Goal: Transaction & Acquisition: Download file/media

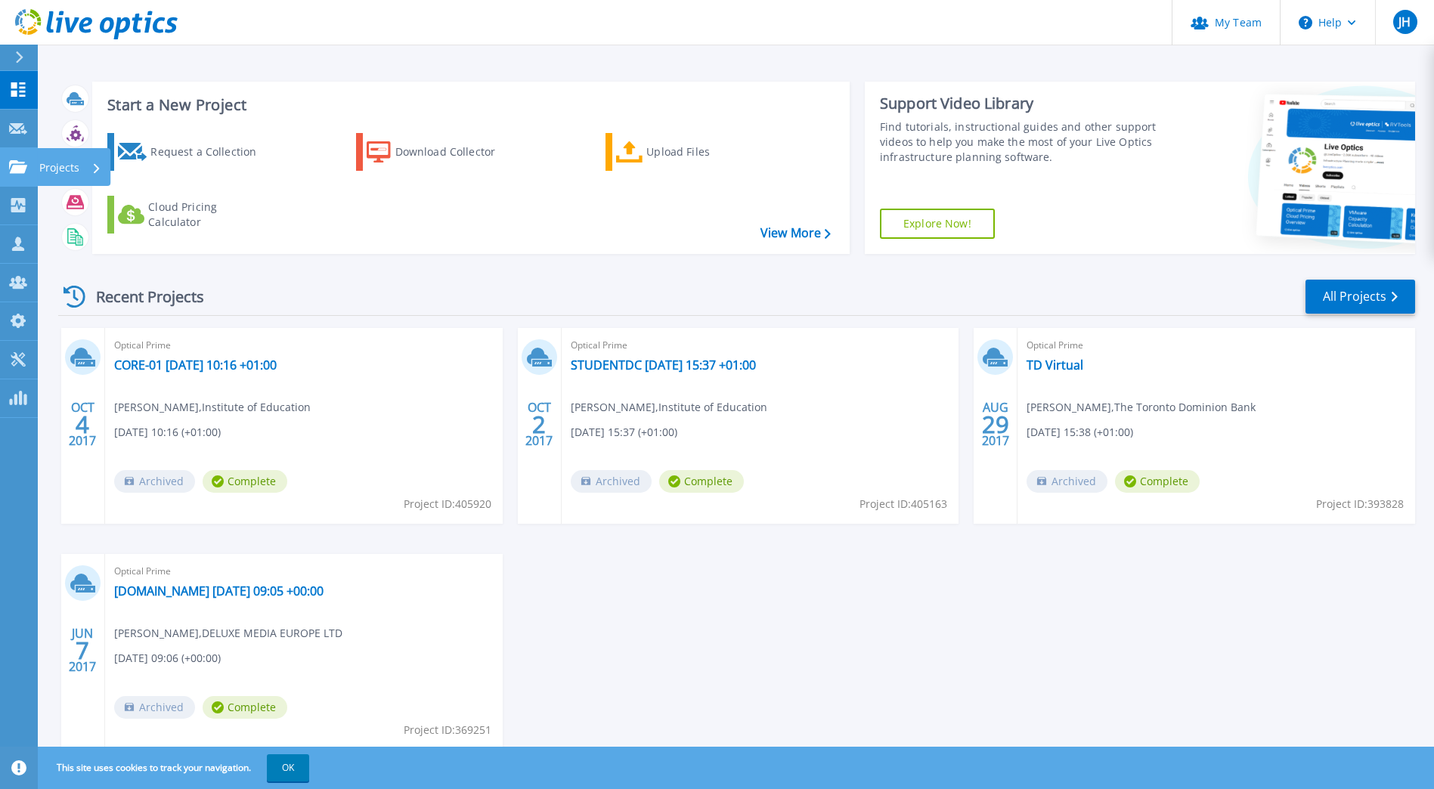
click at [39, 168] on p "Projects" at bounding box center [59, 167] width 40 height 39
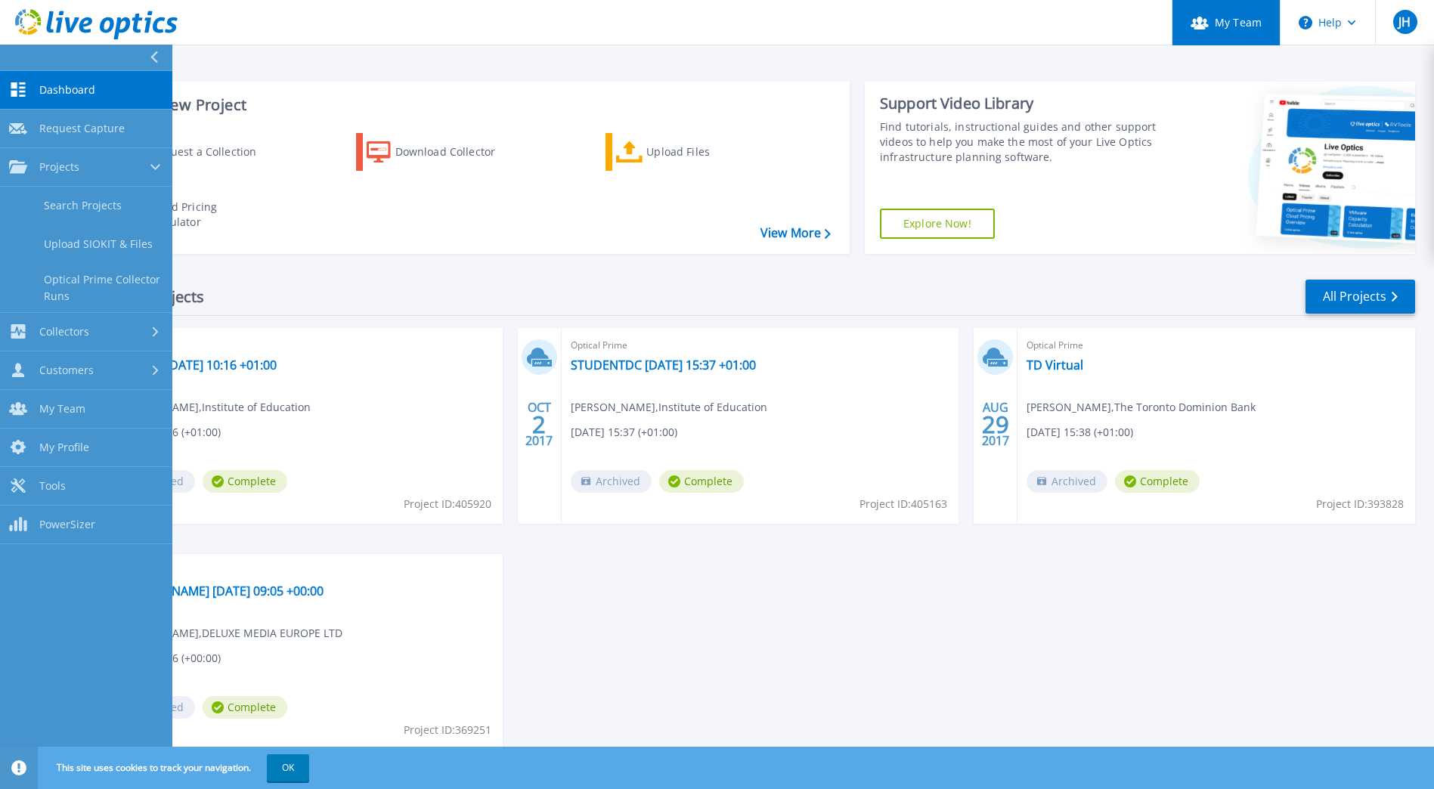
click at [1243, 23] on link "My Team" at bounding box center [1225, 22] width 108 height 45
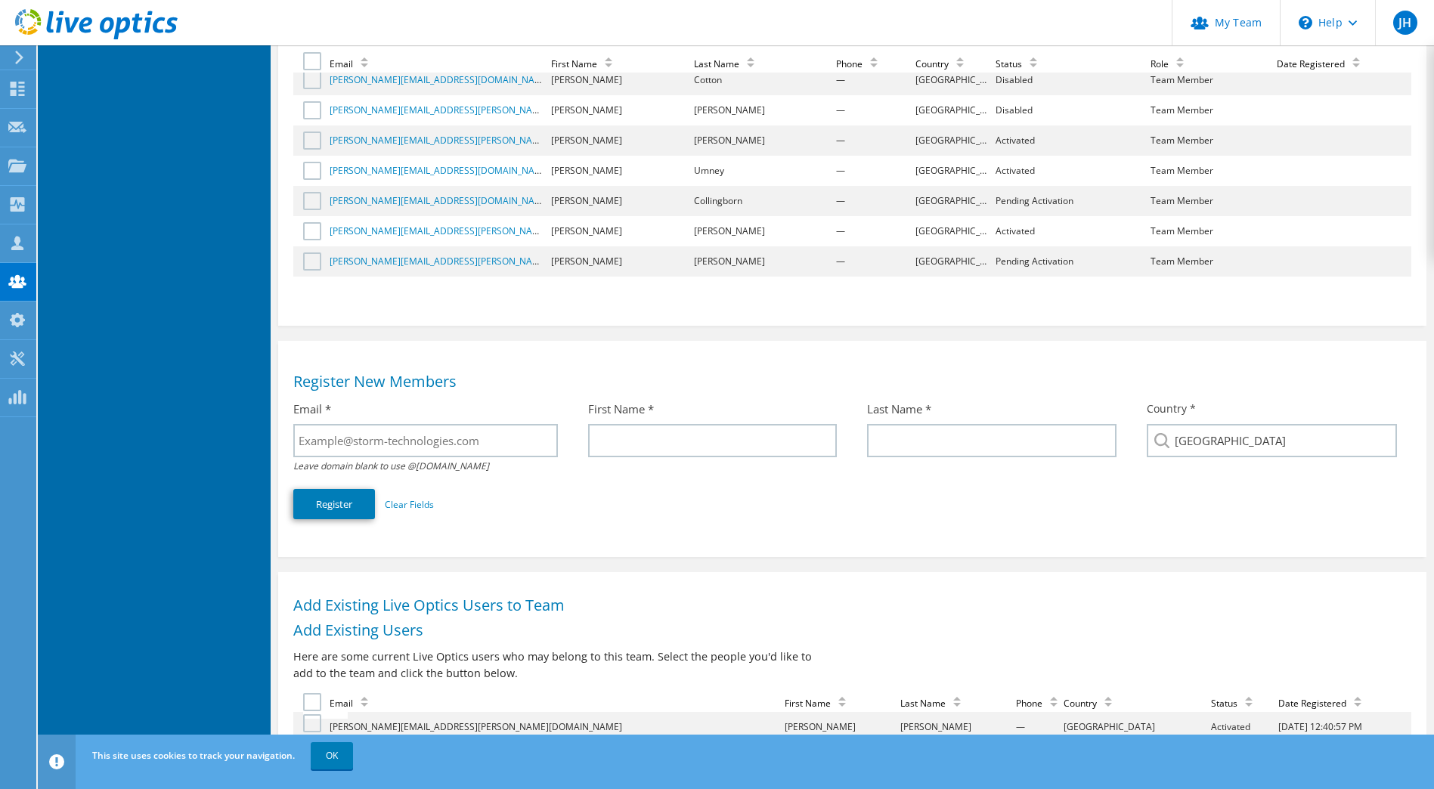
scroll to position [160, 0]
click at [315, 265] on label at bounding box center [314, 263] width 22 height 18
click at [0, 0] on input "checkbox" at bounding box center [0, 0] width 0 height 0
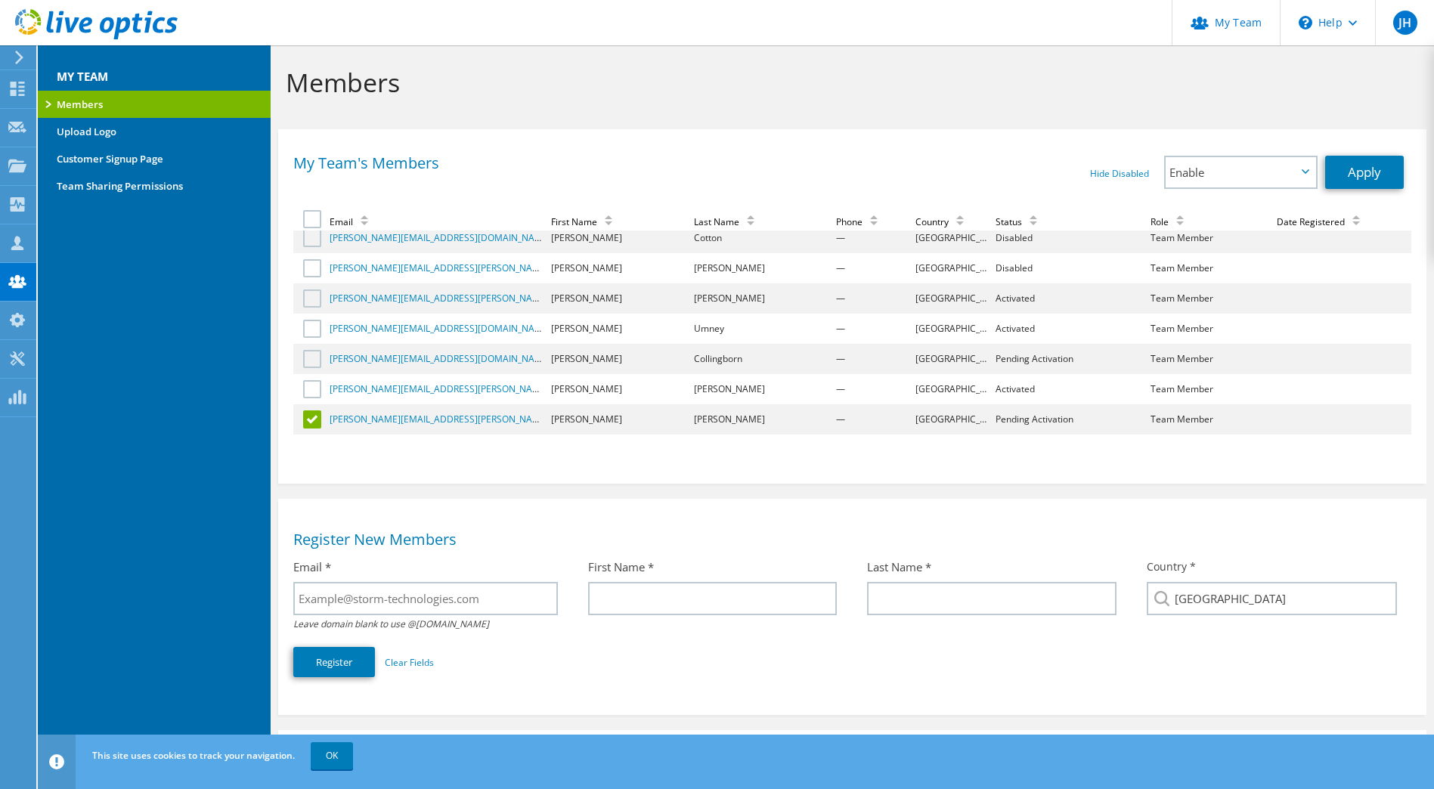
scroll to position [0, 0]
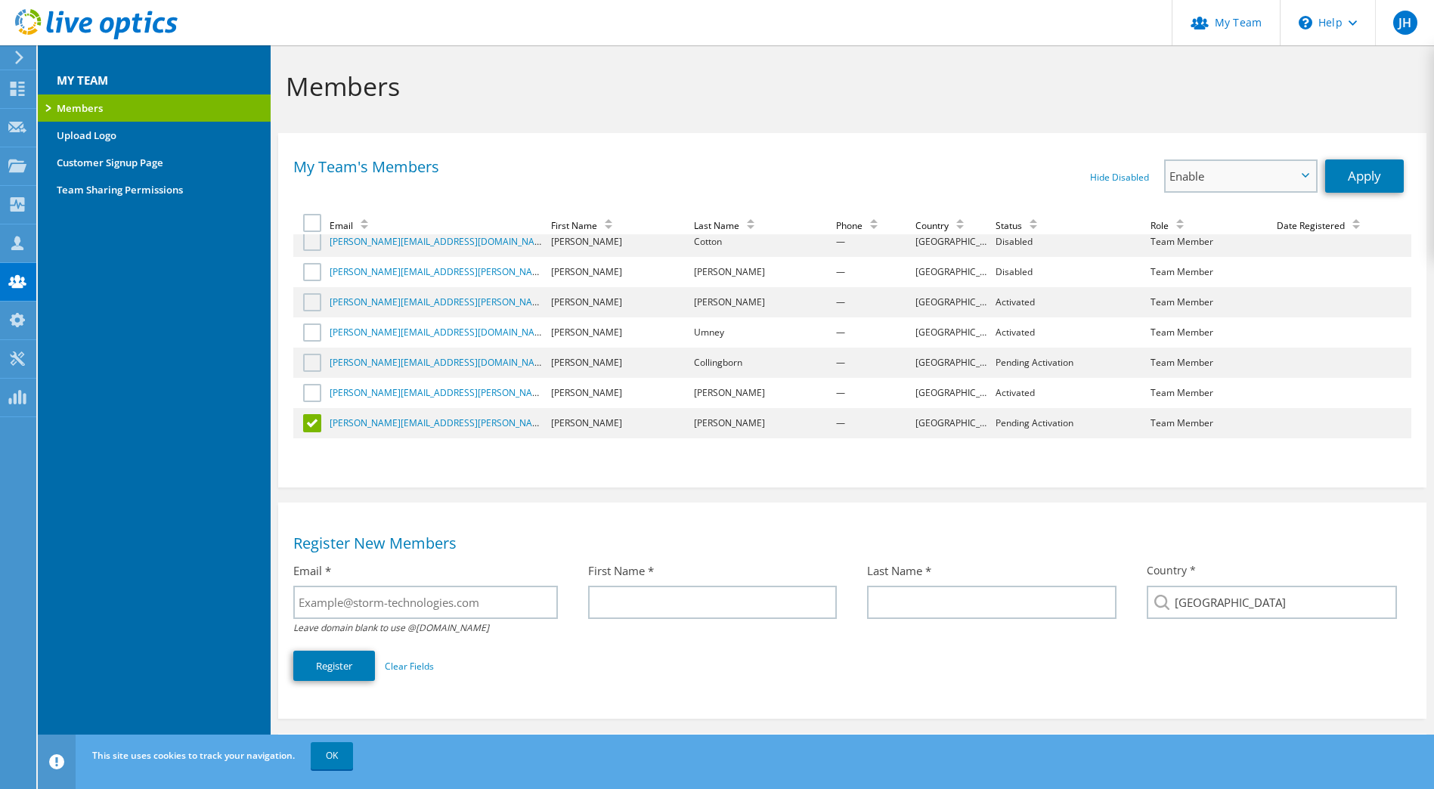
click at [1232, 178] on span "Enable" at bounding box center [1232, 176] width 127 height 18
click at [1201, 201] on li "Enable" at bounding box center [1240, 200] width 150 height 18
click at [1368, 177] on link "Apply" at bounding box center [1364, 175] width 79 height 33
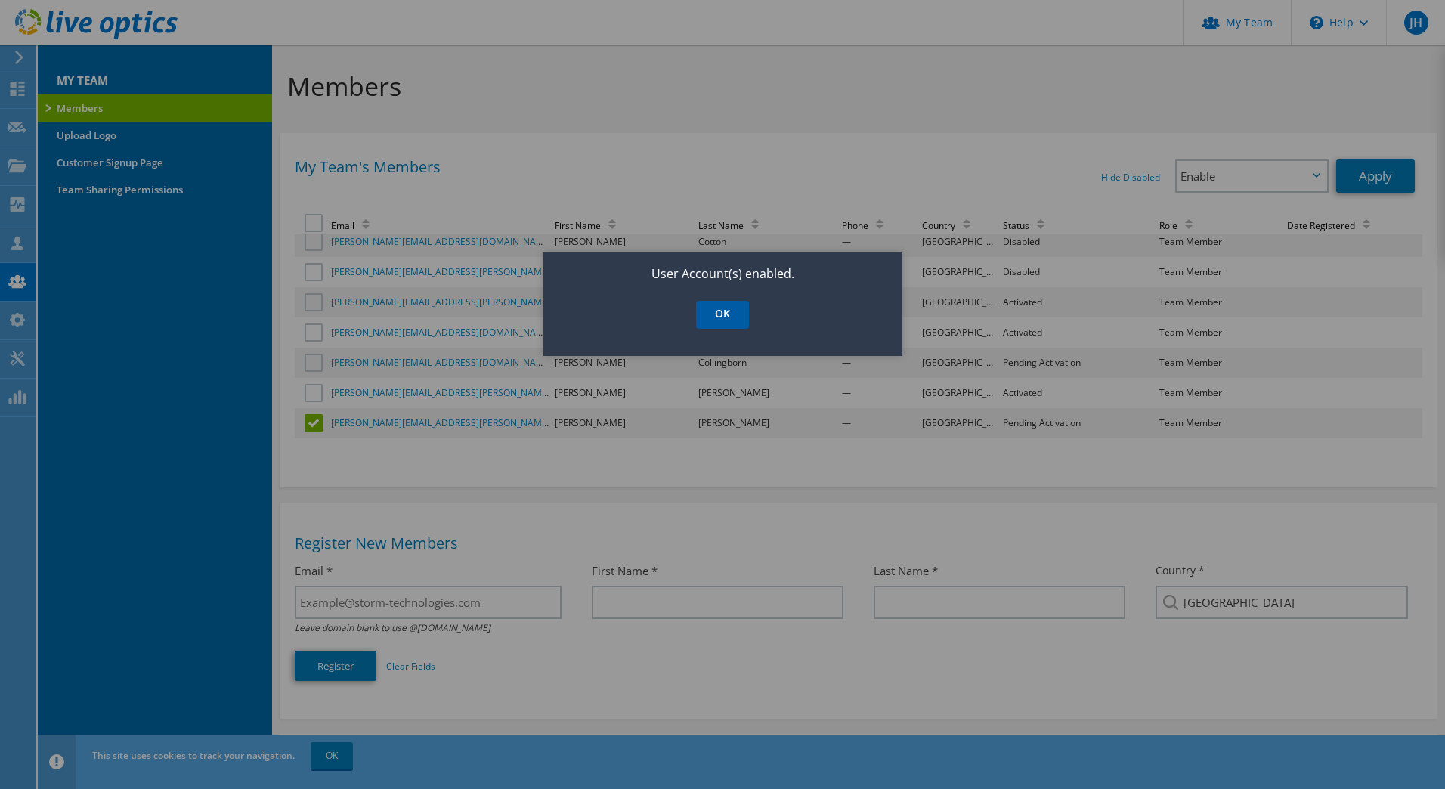
click at [726, 314] on link "OK" at bounding box center [722, 315] width 53 height 28
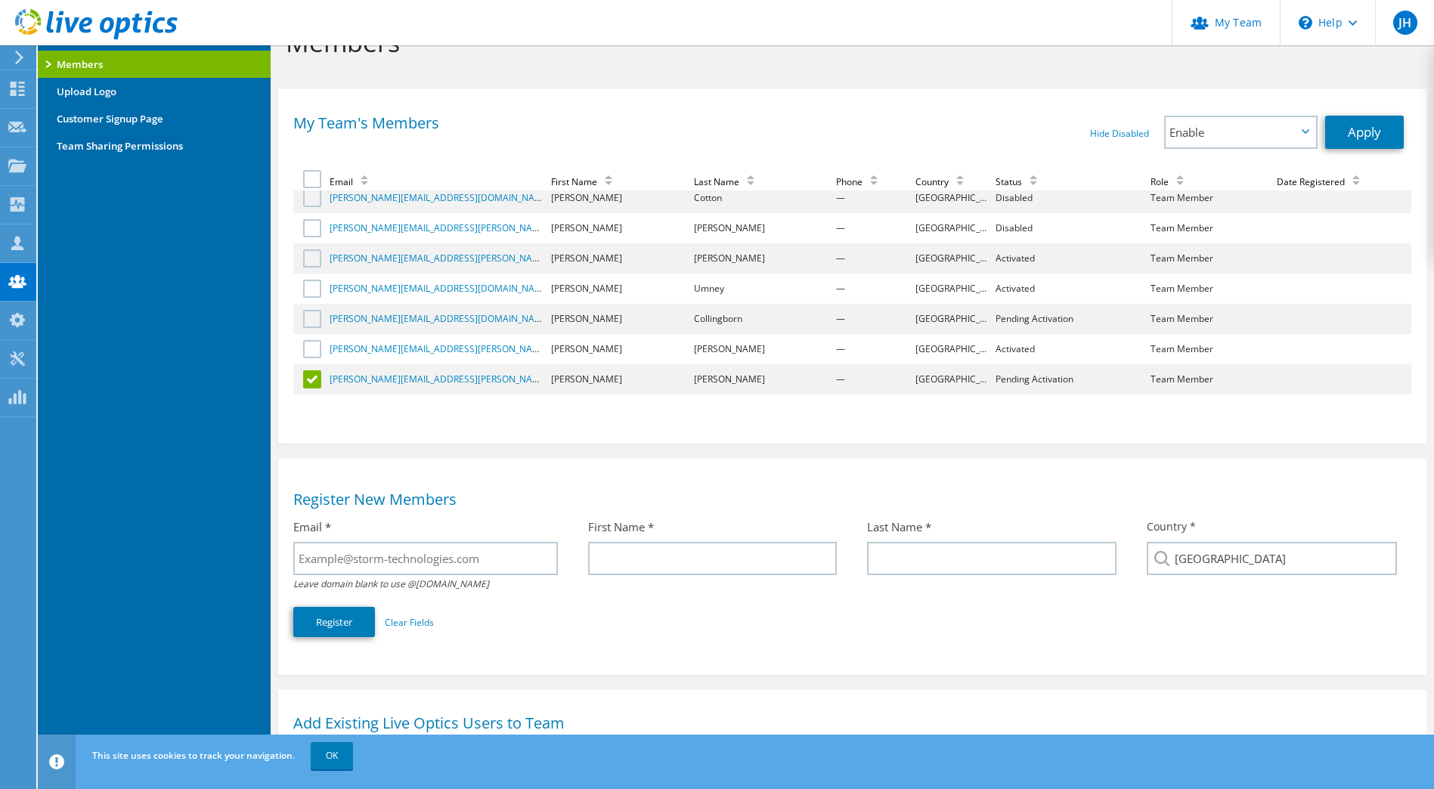
scroll to position [97, 0]
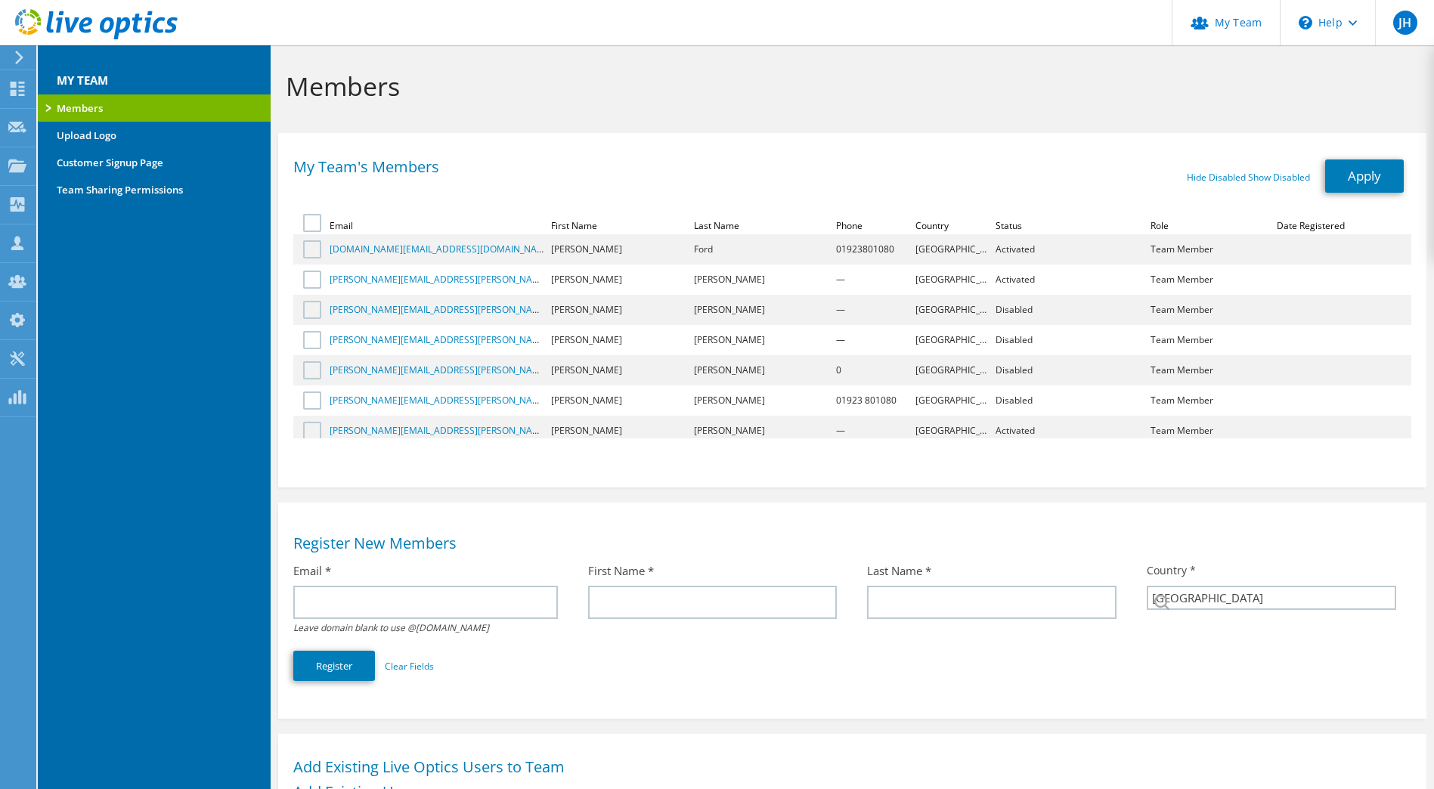
select select "75"
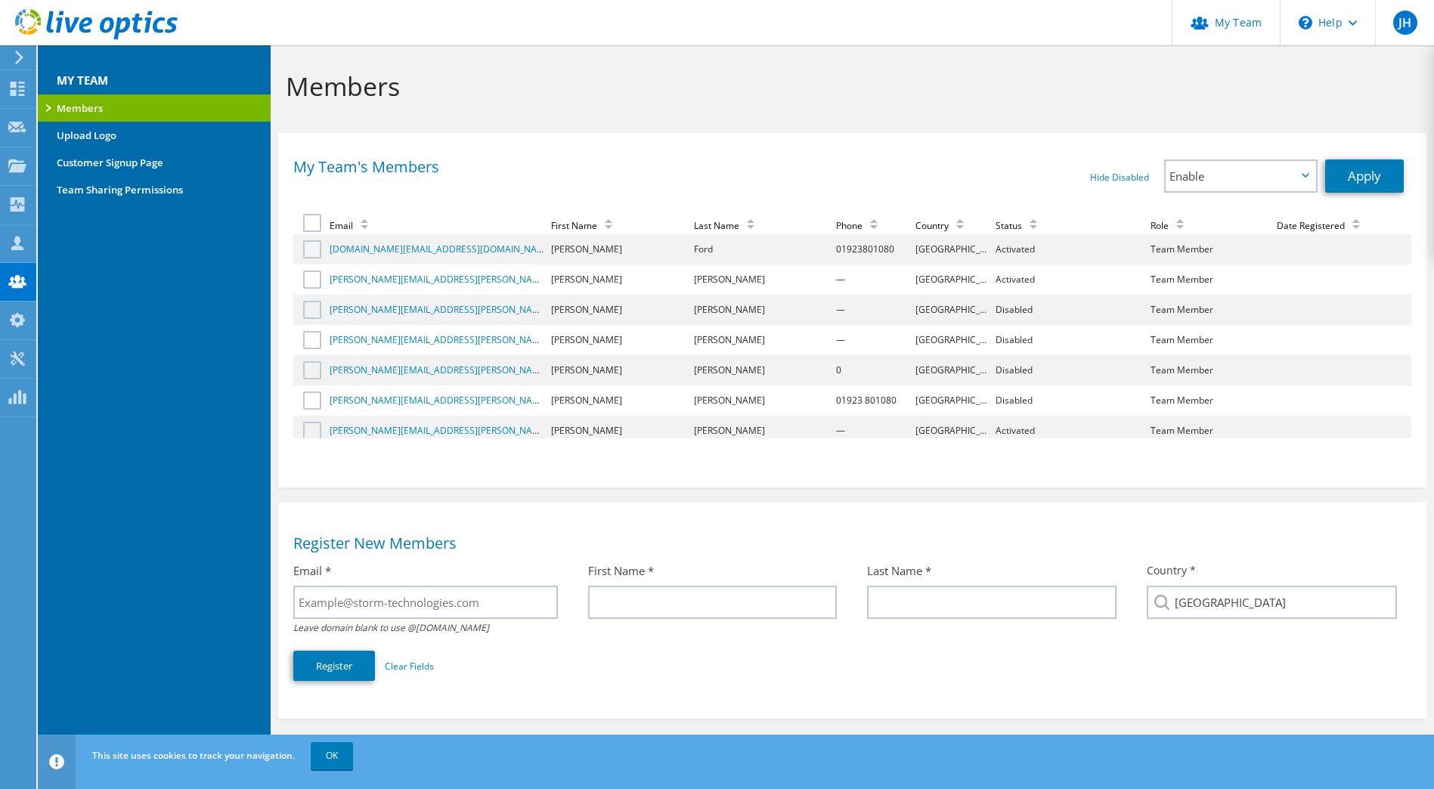
click at [313, 247] on label at bounding box center [314, 249] width 22 height 18
click at [0, 0] on input "checkbox" at bounding box center [0, 0] width 0 height 0
click at [316, 275] on label at bounding box center [314, 280] width 22 height 18
click at [0, 0] on input "checkbox" at bounding box center [0, 0] width 0 height 0
click at [313, 311] on label at bounding box center [314, 310] width 22 height 18
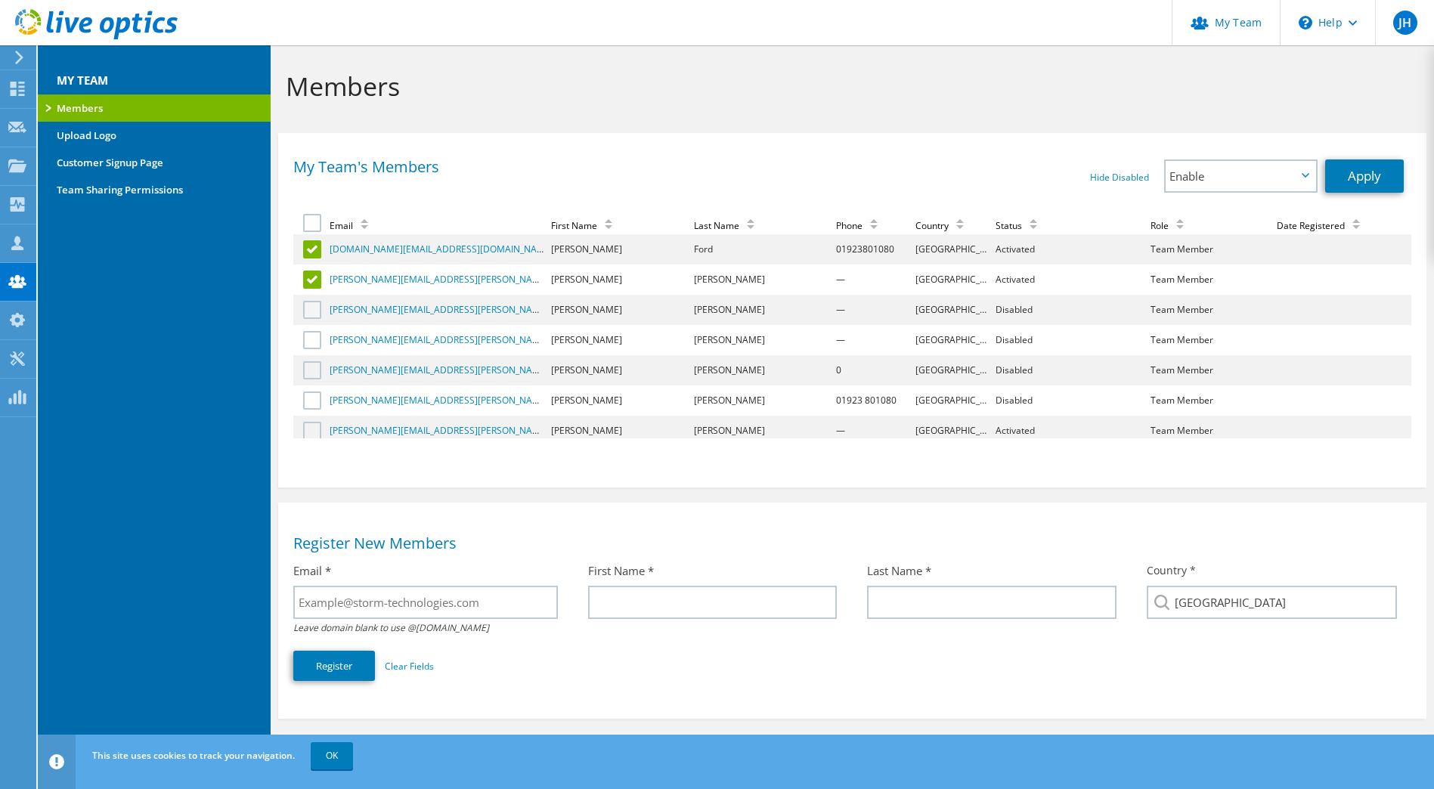
click at [0, 0] on input "checkbox" at bounding box center [0, 0] width 0 height 0
click at [311, 339] on label at bounding box center [314, 340] width 22 height 18
click at [0, 0] on input "checkbox" at bounding box center [0, 0] width 0 height 0
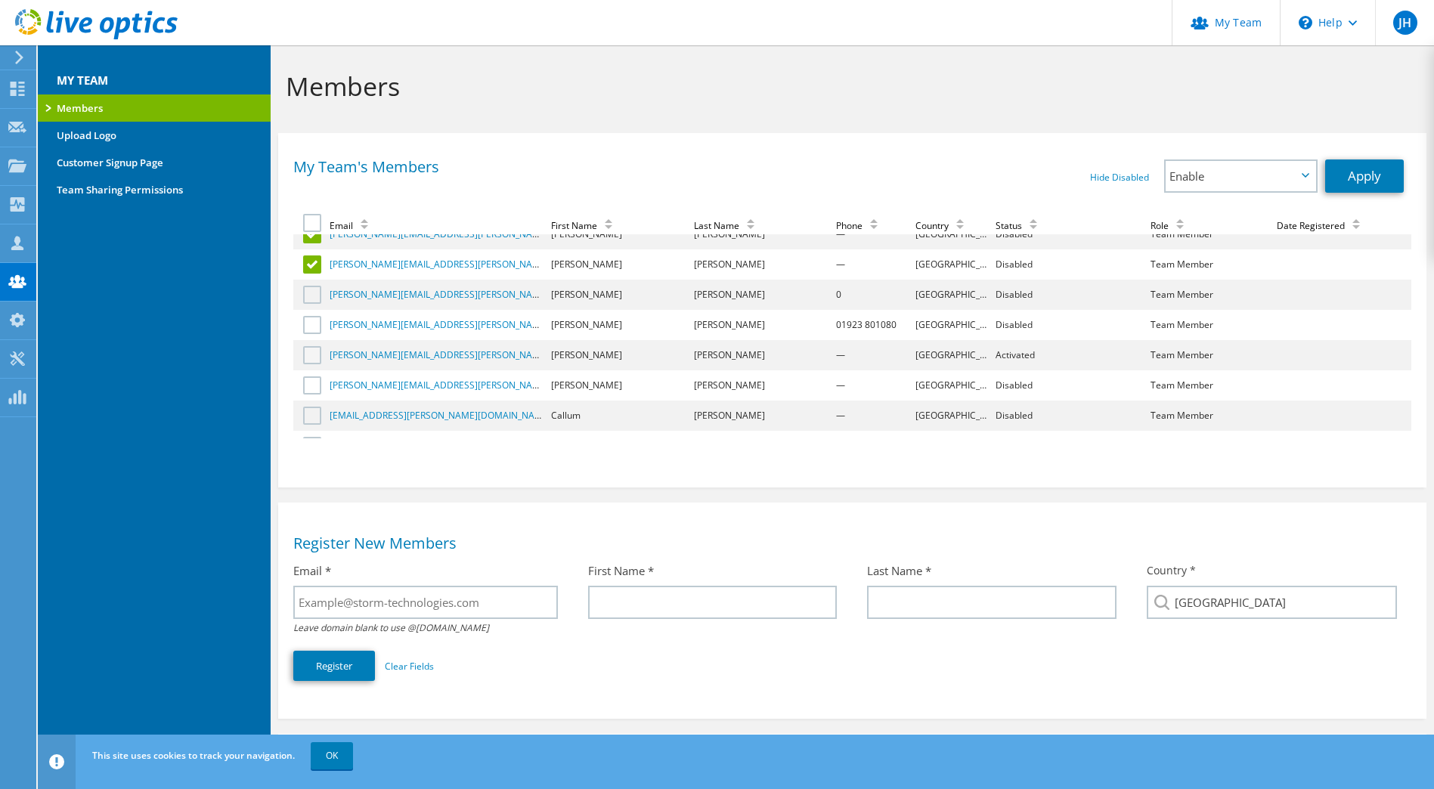
click at [320, 355] on label at bounding box center [314, 355] width 22 height 18
click at [0, 0] on input "checkbox" at bounding box center [0, 0] width 0 height 0
click at [310, 379] on label at bounding box center [314, 385] width 22 height 18
click at [0, 0] on input "checkbox" at bounding box center [0, 0] width 0 height 0
click at [306, 414] on label at bounding box center [314, 416] width 22 height 18
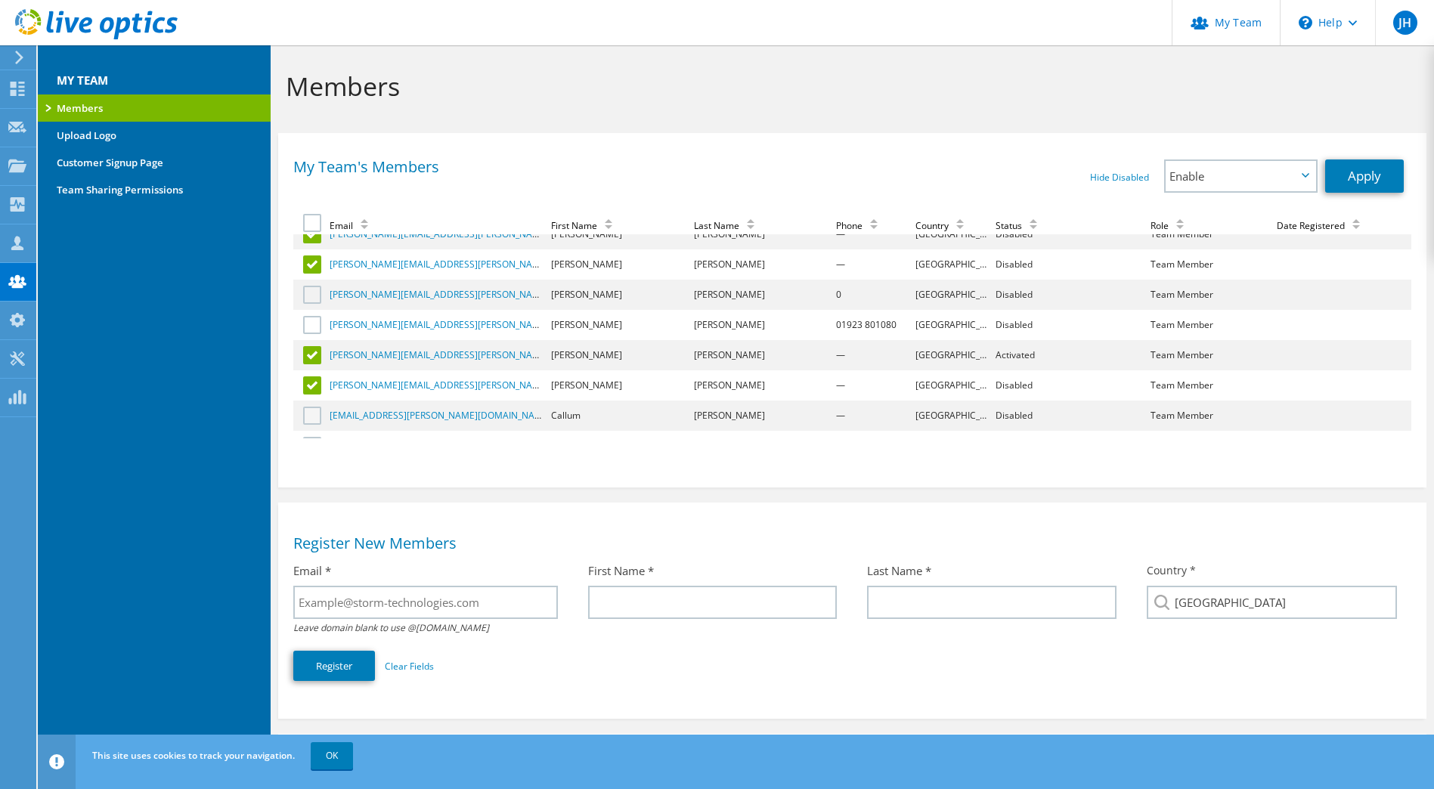
click at [0, 0] on input "checkbox" at bounding box center [0, 0] width 0 height 0
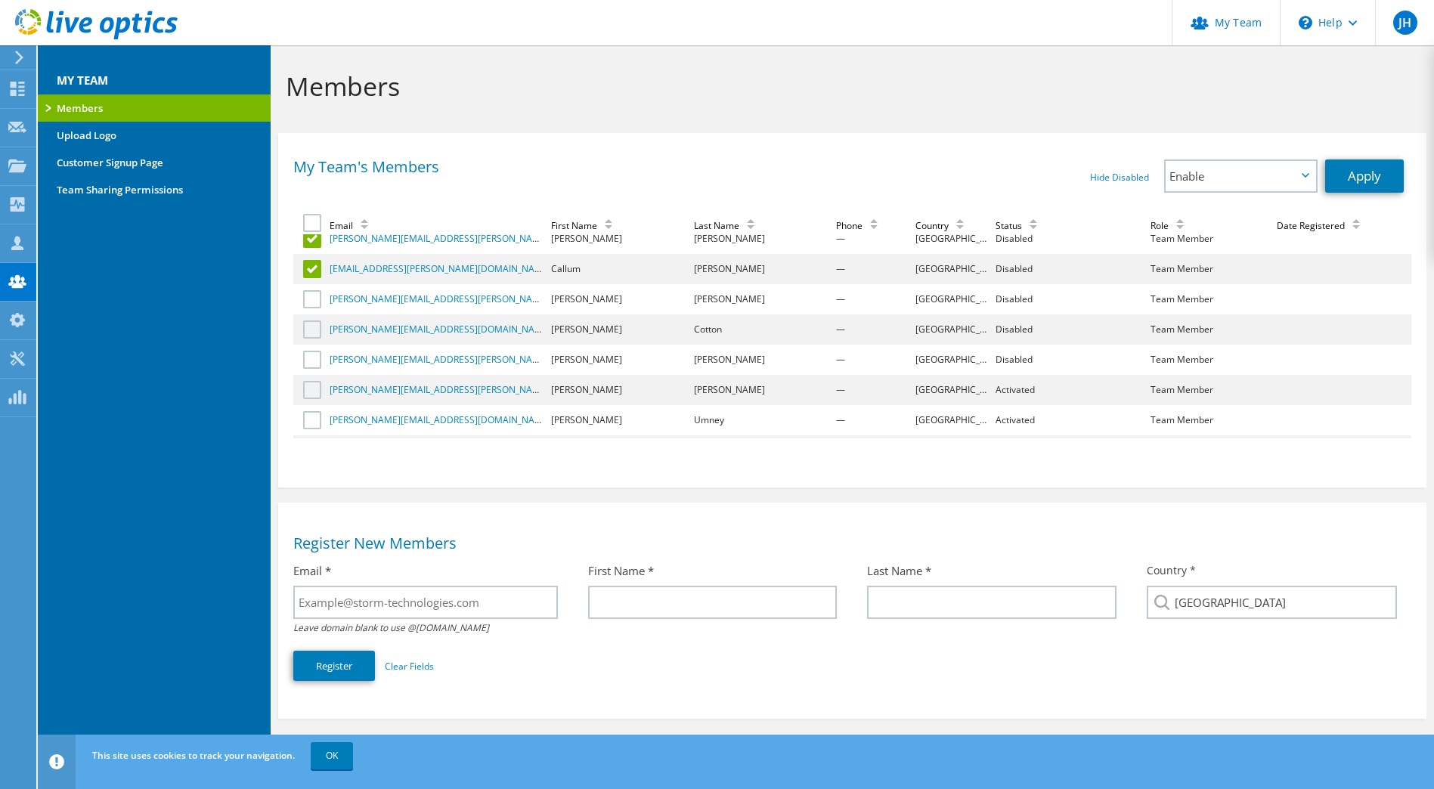
scroll to position [227, 0]
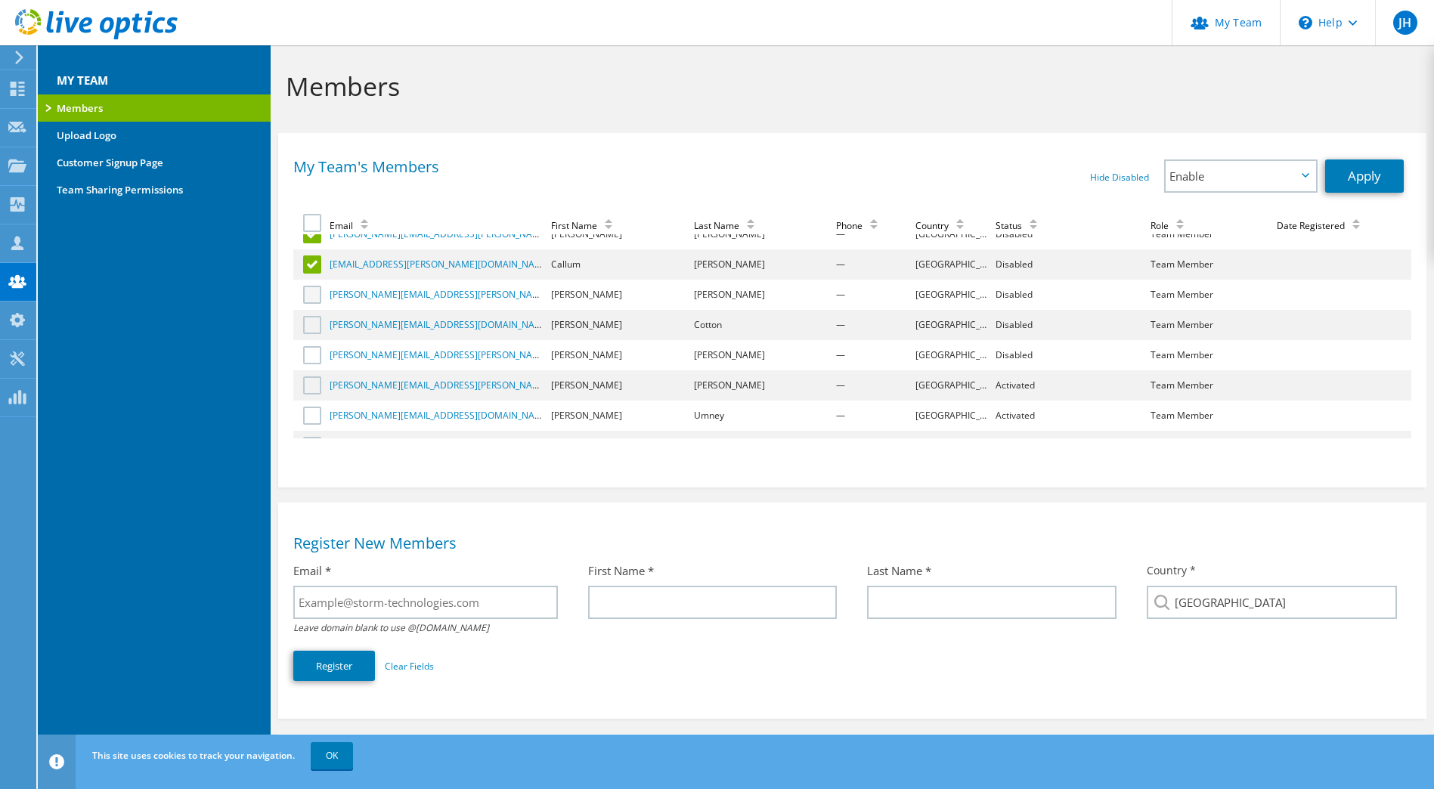
click at [315, 294] on label at bounding box center [314, 295] width 22 height 18
click at [0, 0] on input "checkbox" at bounding box center [0, 0] width 0 height 0
click at [316, 320] on label at bounding box center [314, 325] width 22 height 18
click at [0, 0] on input "checkbox" at bounding box center [0, 0] width 0 height 0
click at [315, 351] on label at bounding box center [314, 355] width 22 height 18
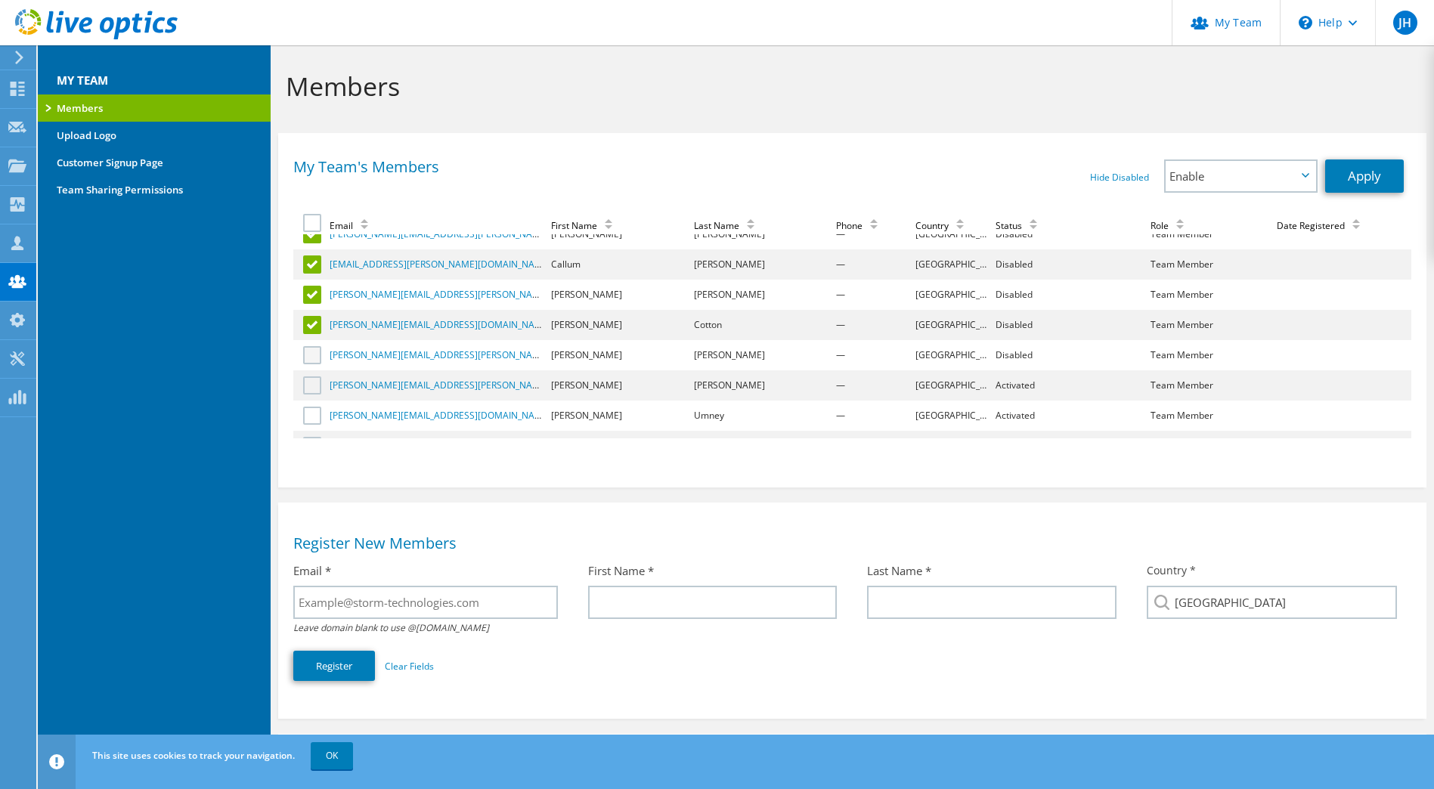
click at [0, 0] on input "checkbox" at bounding box center [0, 0] width 0 height 0
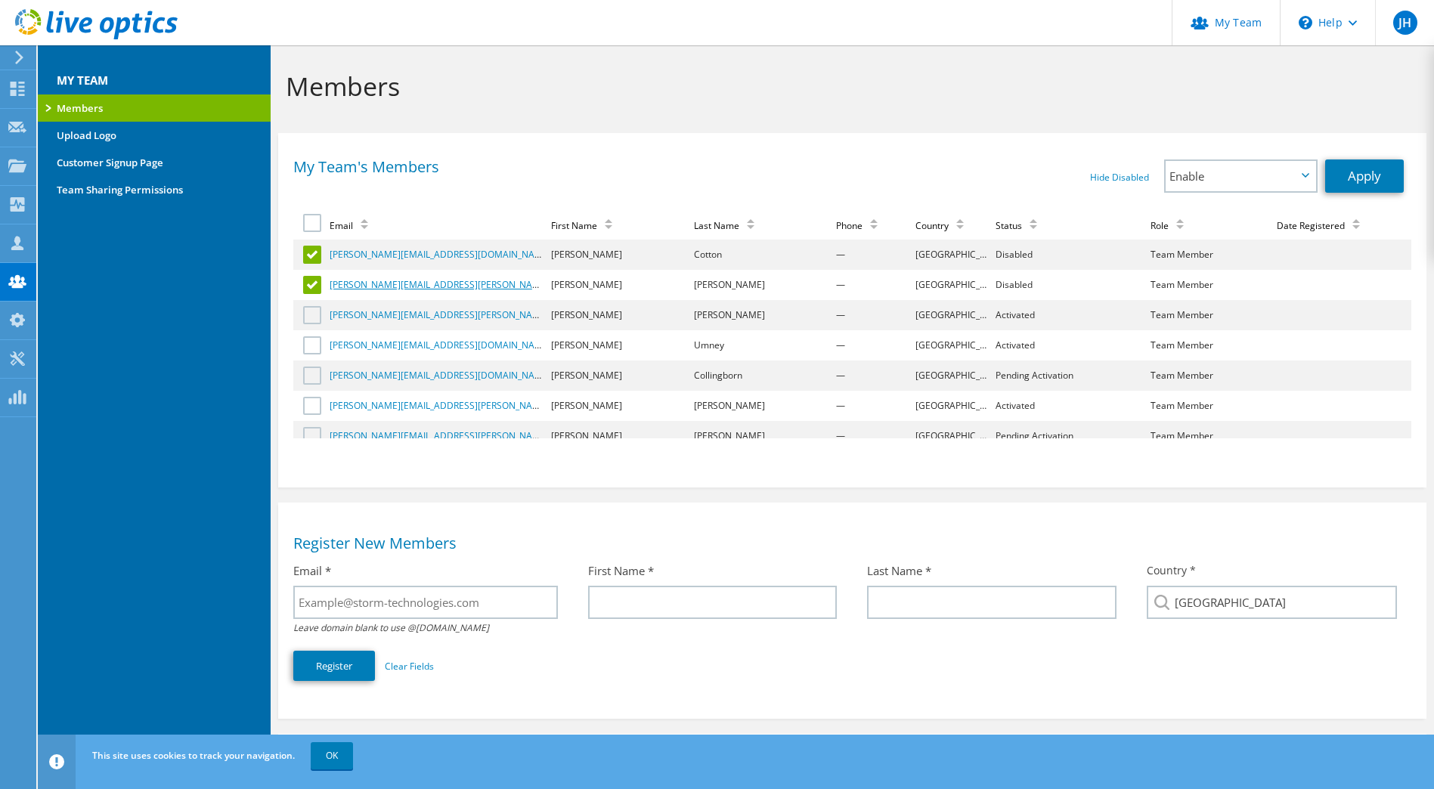
scroll to position [310, 0]
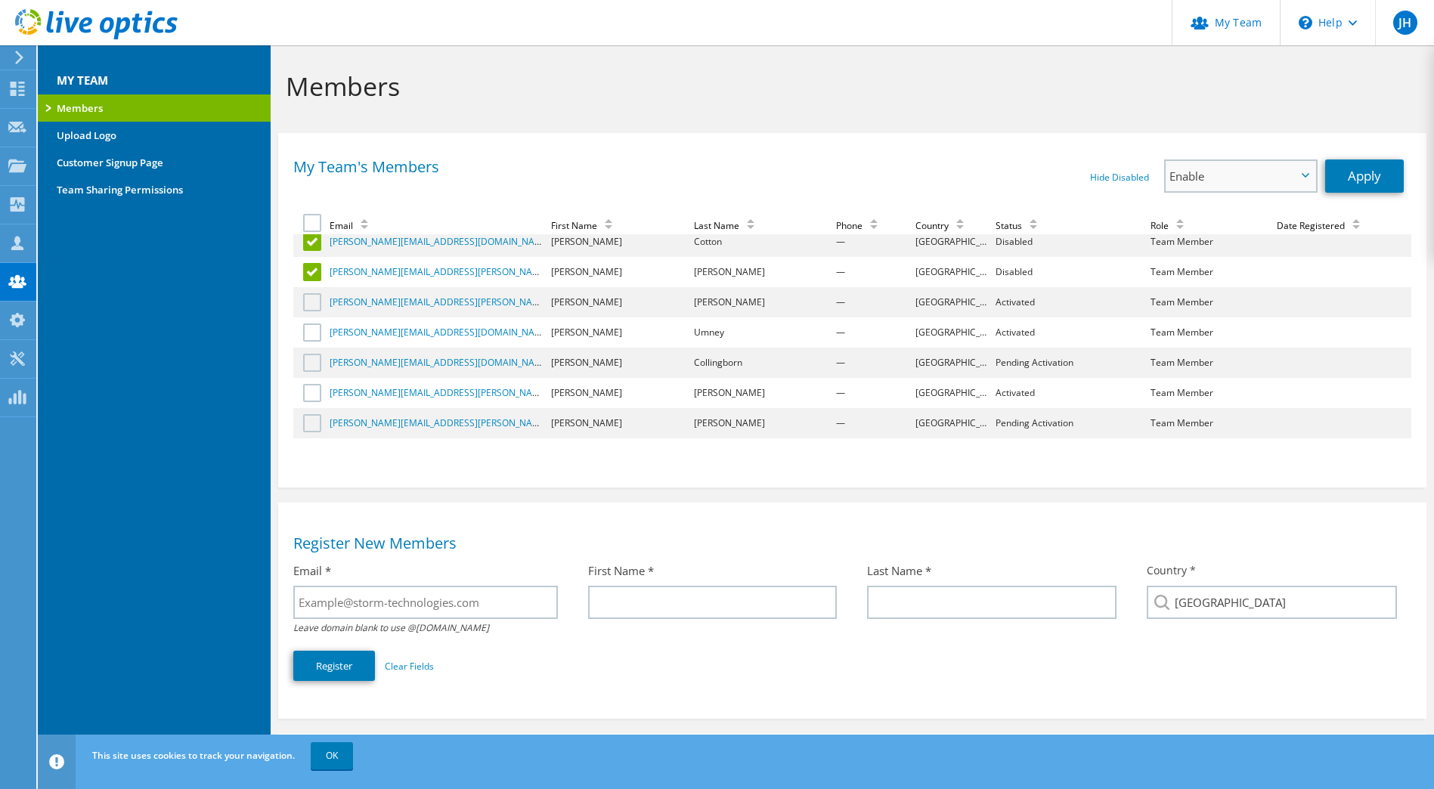
click at [1199, 177] on span "Enable" at bounding box center [1232, 176] width 127 height 18
click at [1206, 216] on li "Disable" at bounding box center [1240, 218] width 150 height 18
click at [1354, 173] on link "Apply" at bounding box center [1364, 175] width 79 height 33
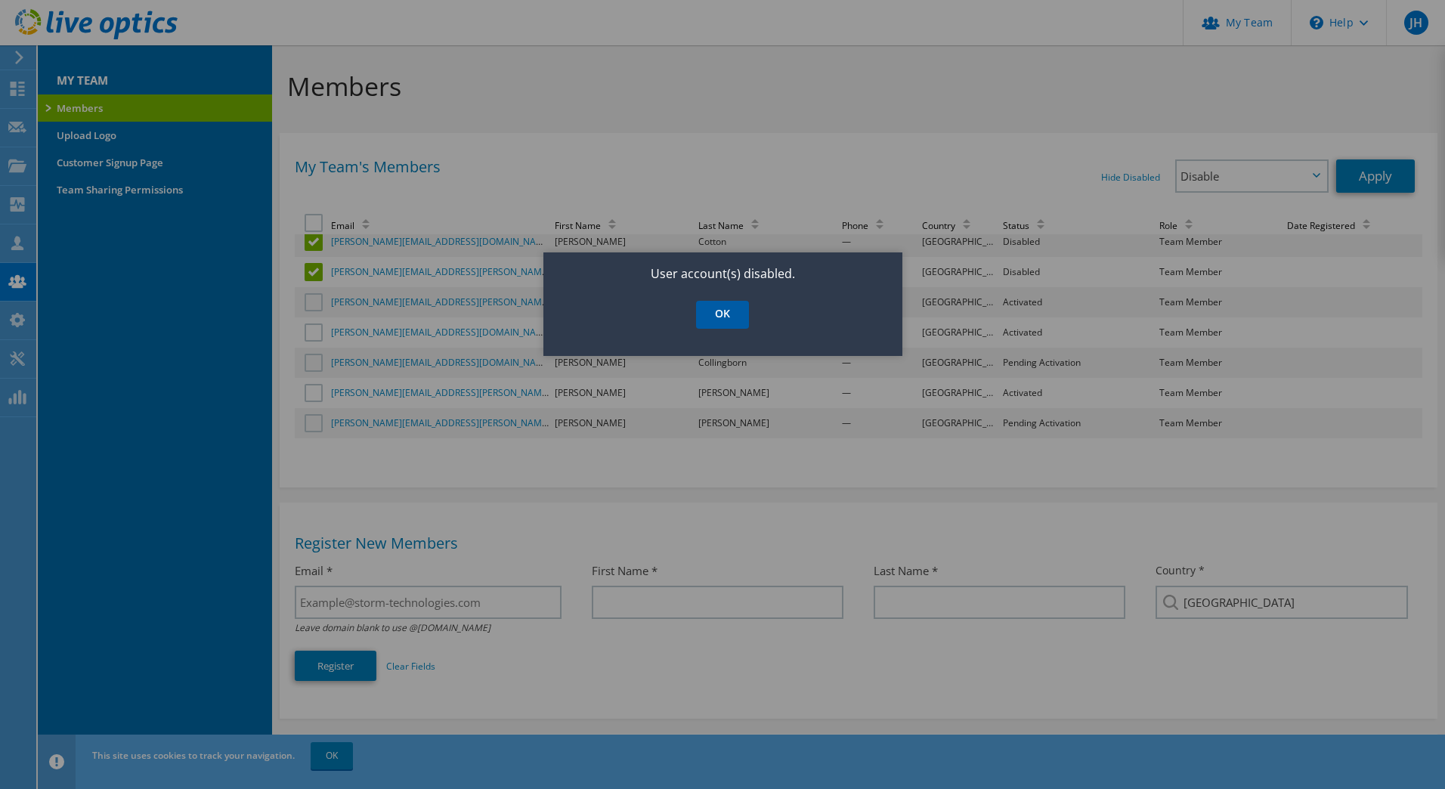
click at [719, 322] on link "OK" at bounding box center [722, 315] width 53 height 28
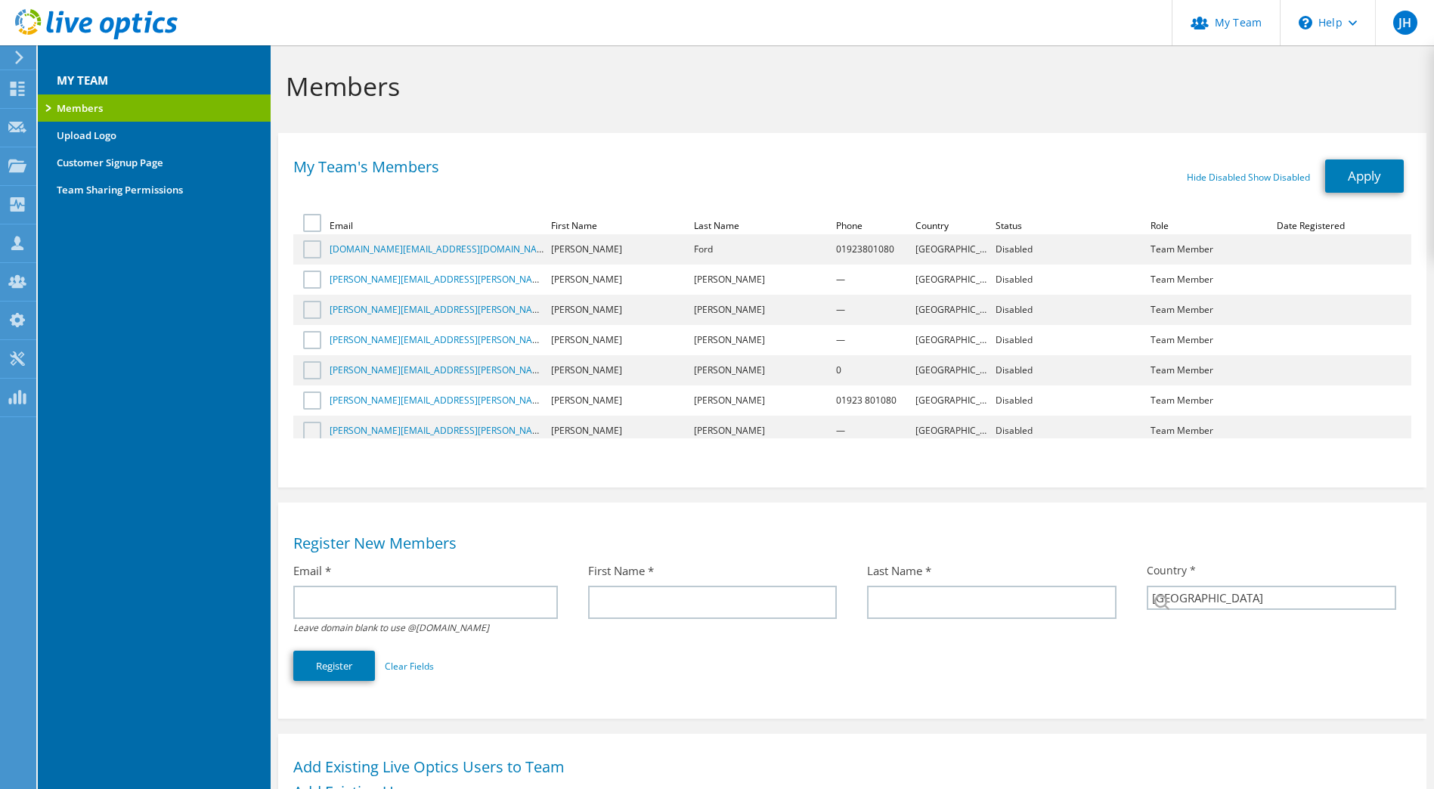
select select "75"
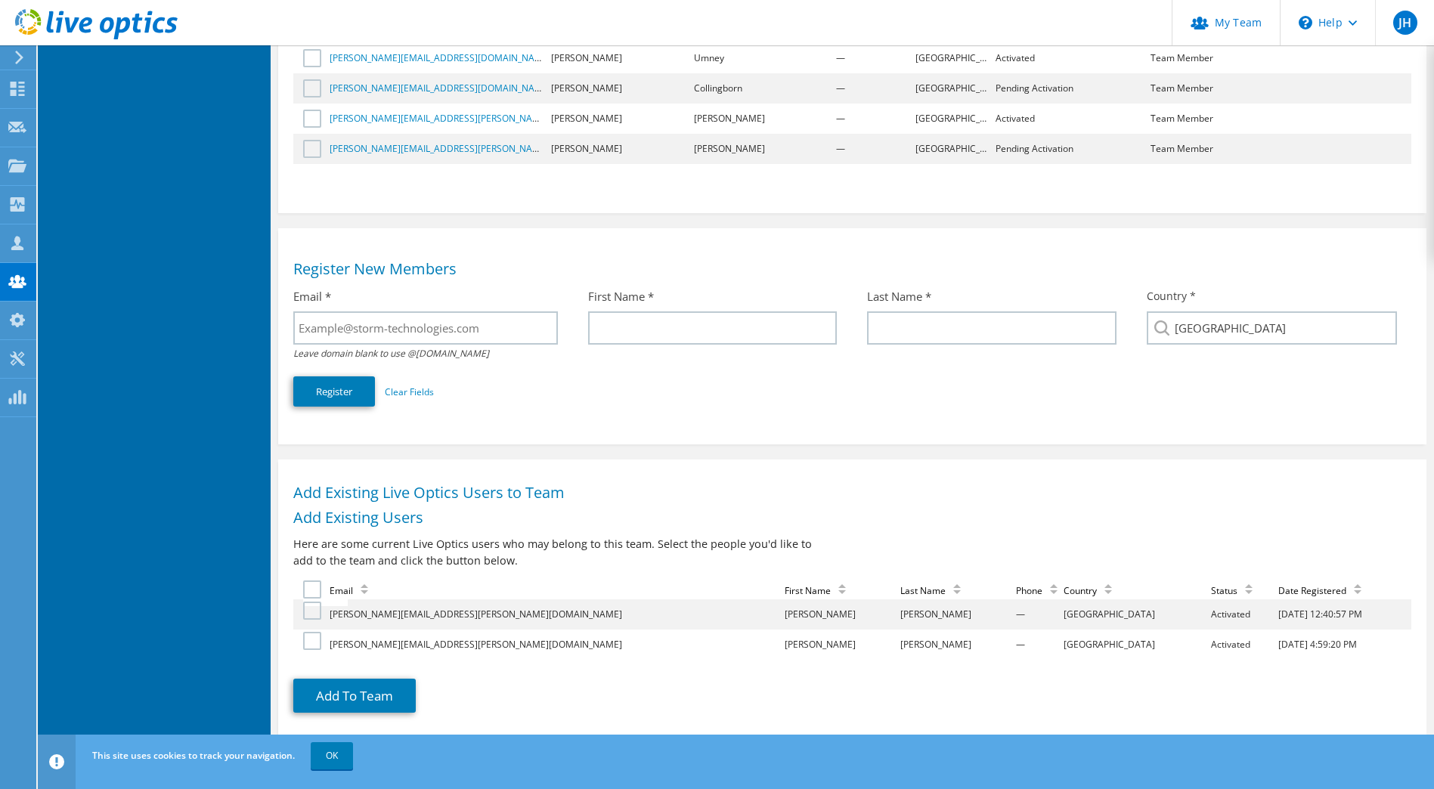
scroll to position [122, 0]
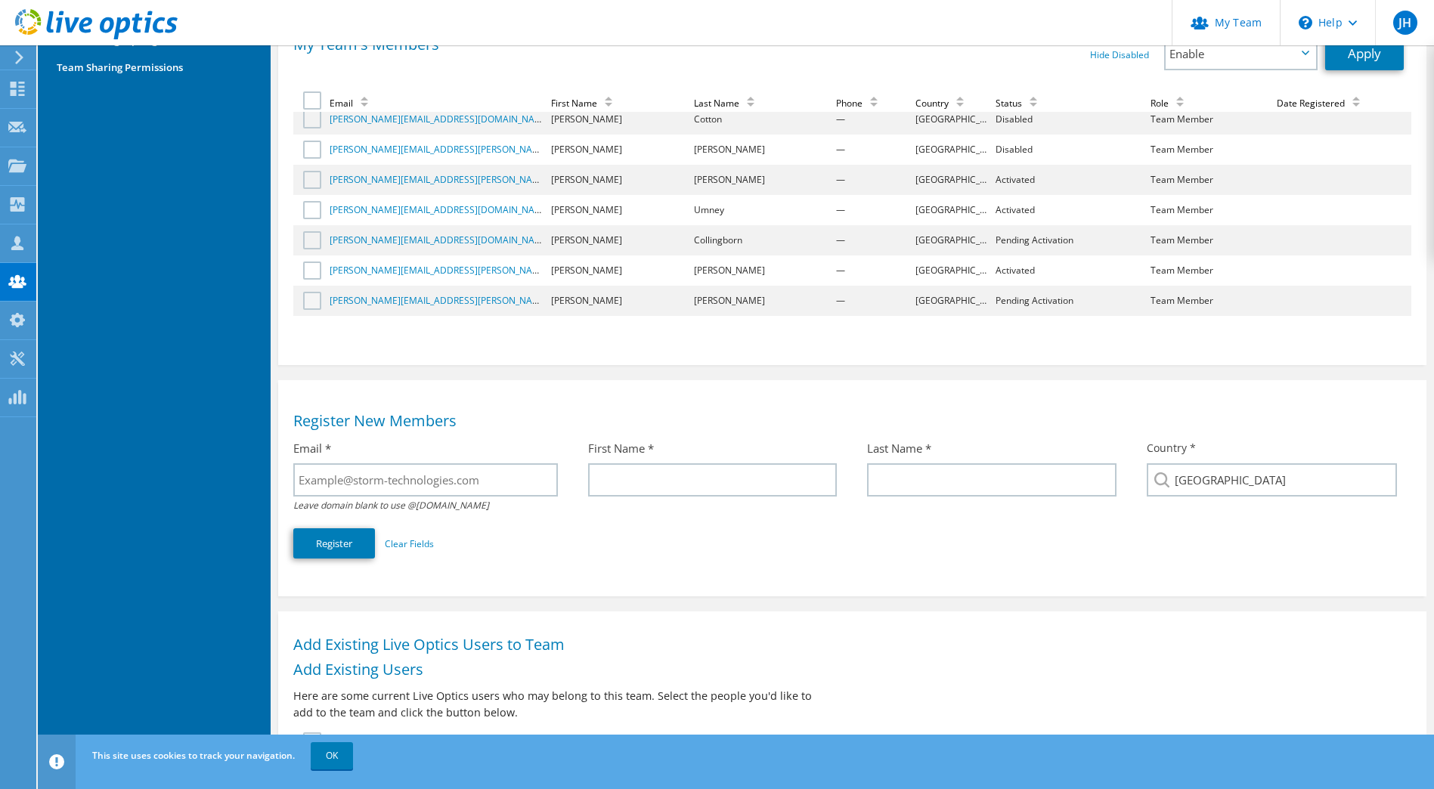
click at [314, 302] on label at bounding box center [314, 301] width 22 height 18
click at [0, 0] on input "checkbox" at bounding box center [0, 0] width 0 height 0
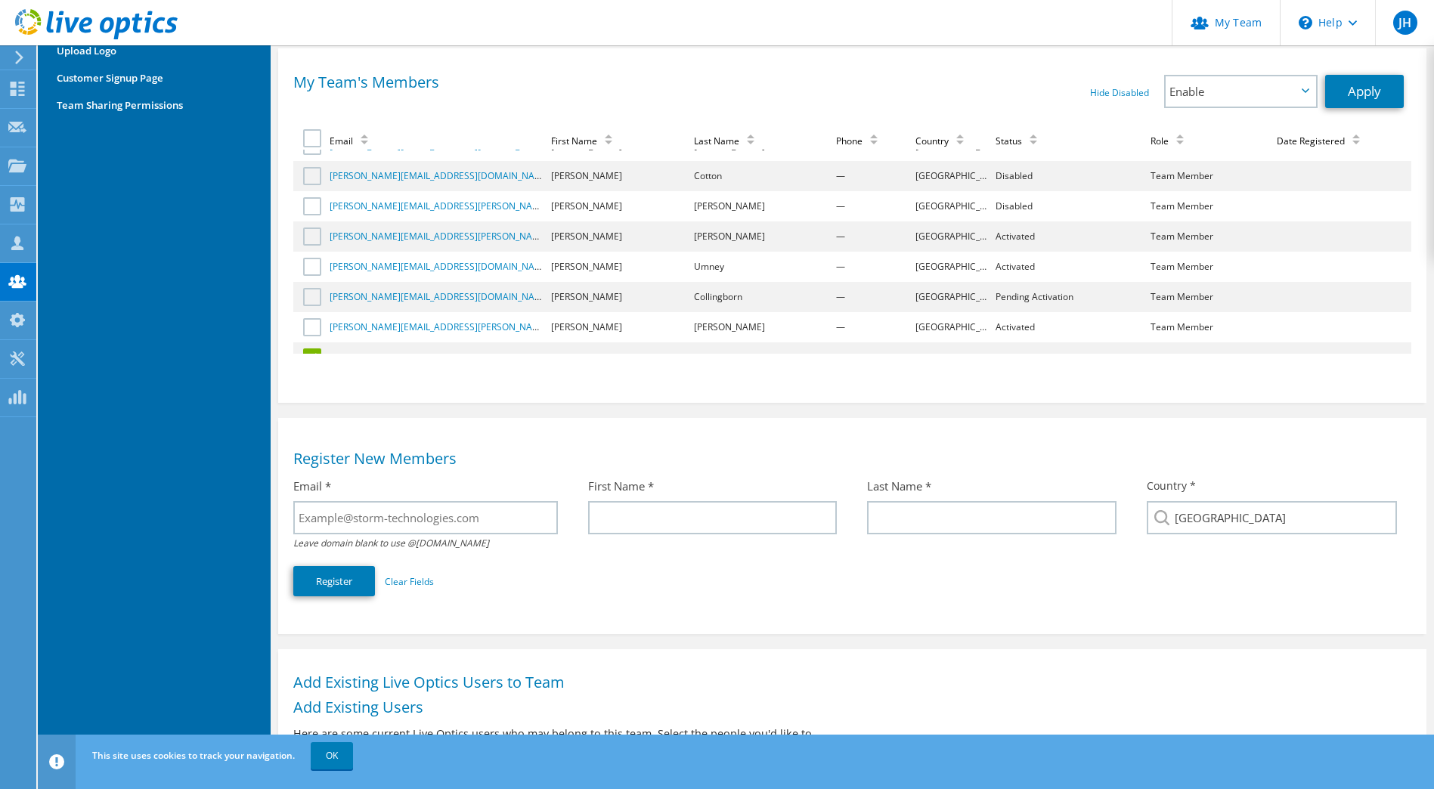
scroll to position [310, 0]
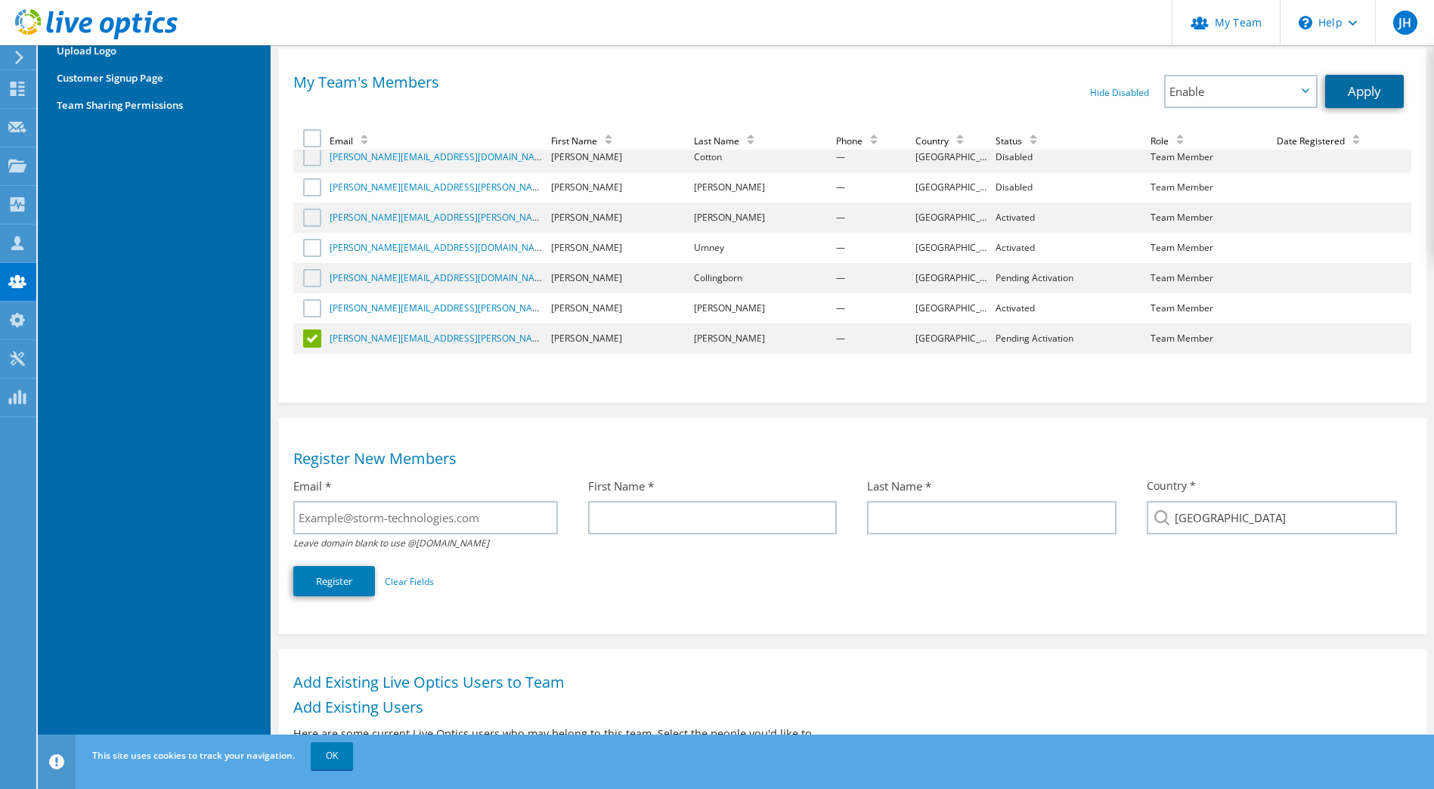
click at [1349, 98] on link "Apply" at bounding box center [1364, 91] width 79 height 33
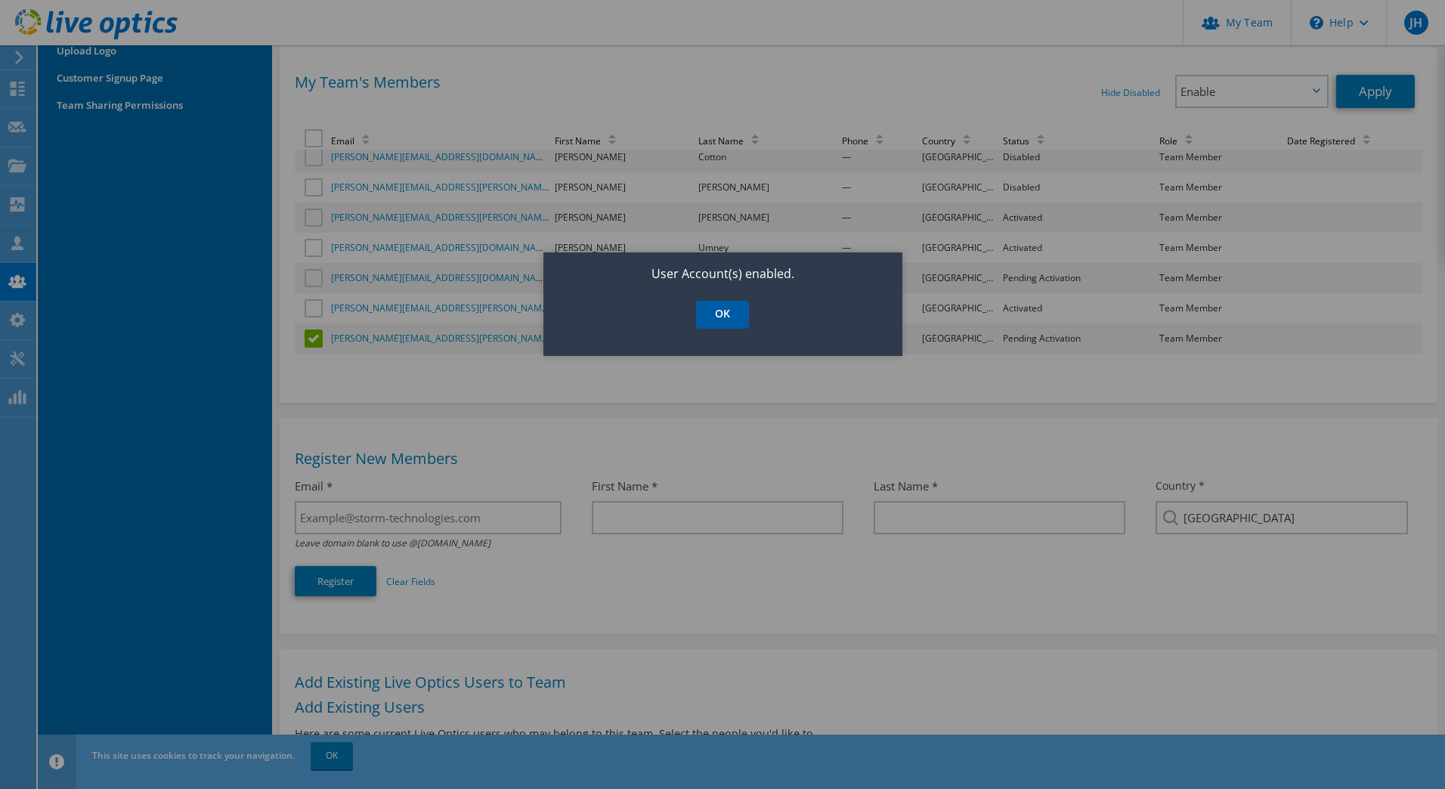
click at [713, 308] on link "OK" at bounding box center [722, 315] width 53 height 28
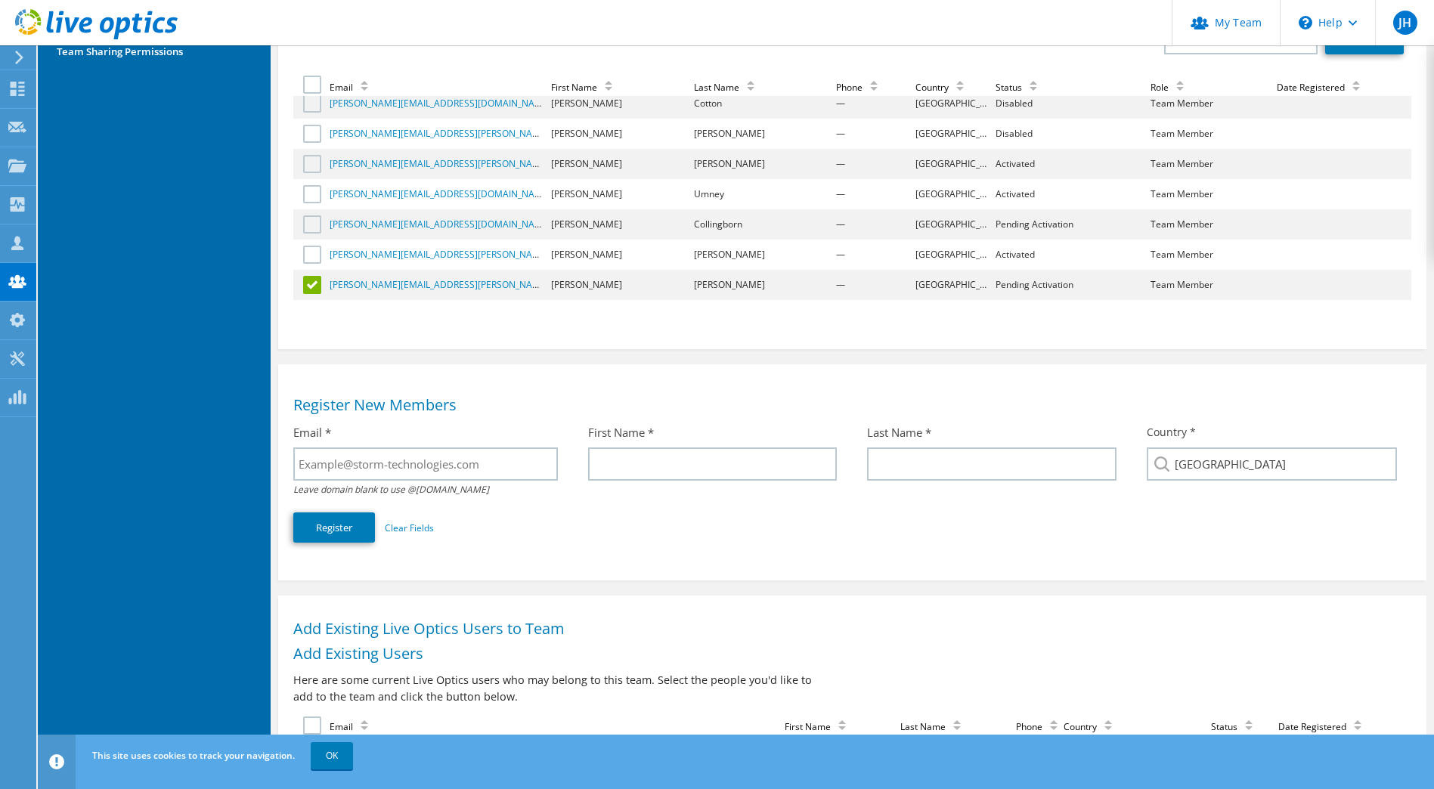
scroll to position [0, 0]
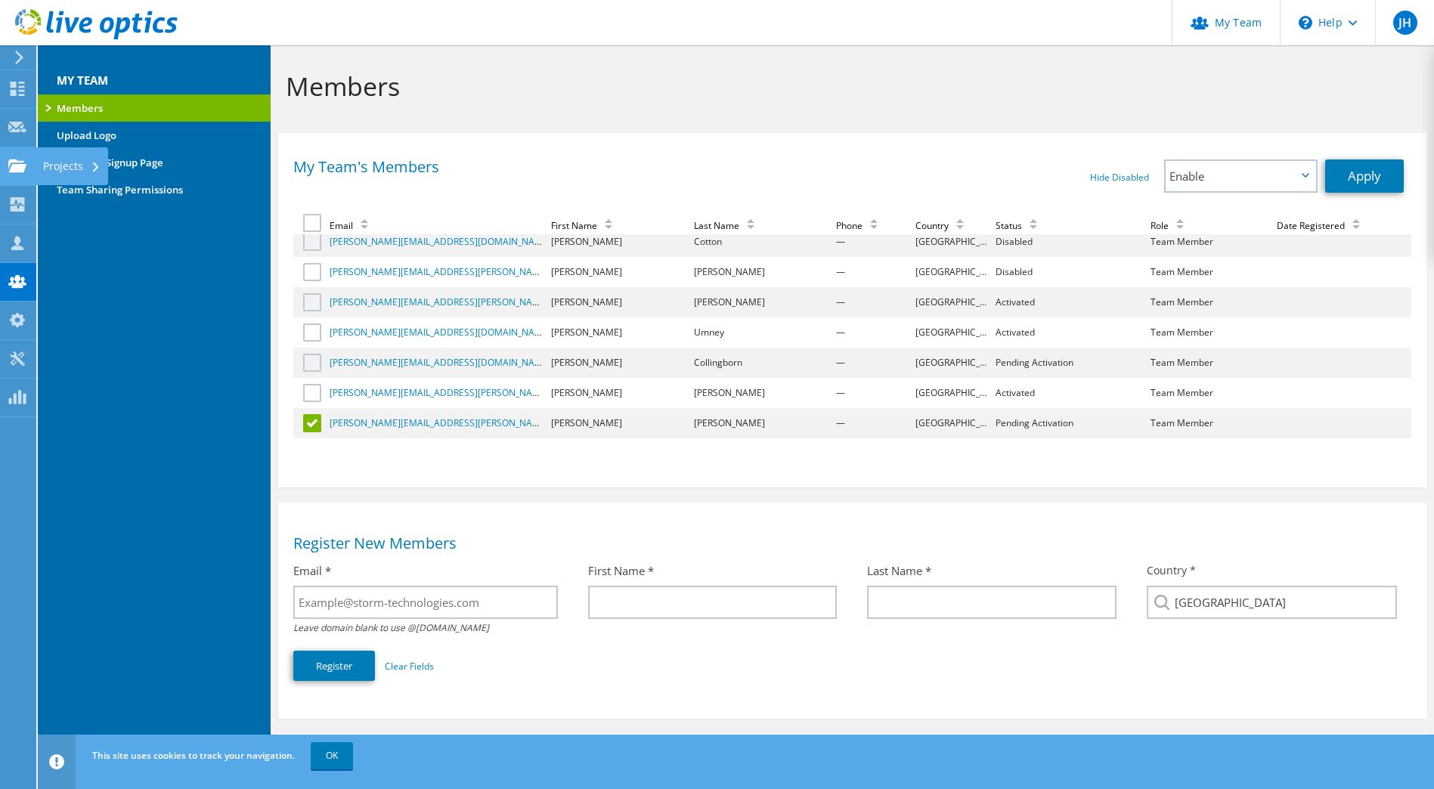
click at [24, 170] on use at bounding box center [17, 165] width 18 height 13
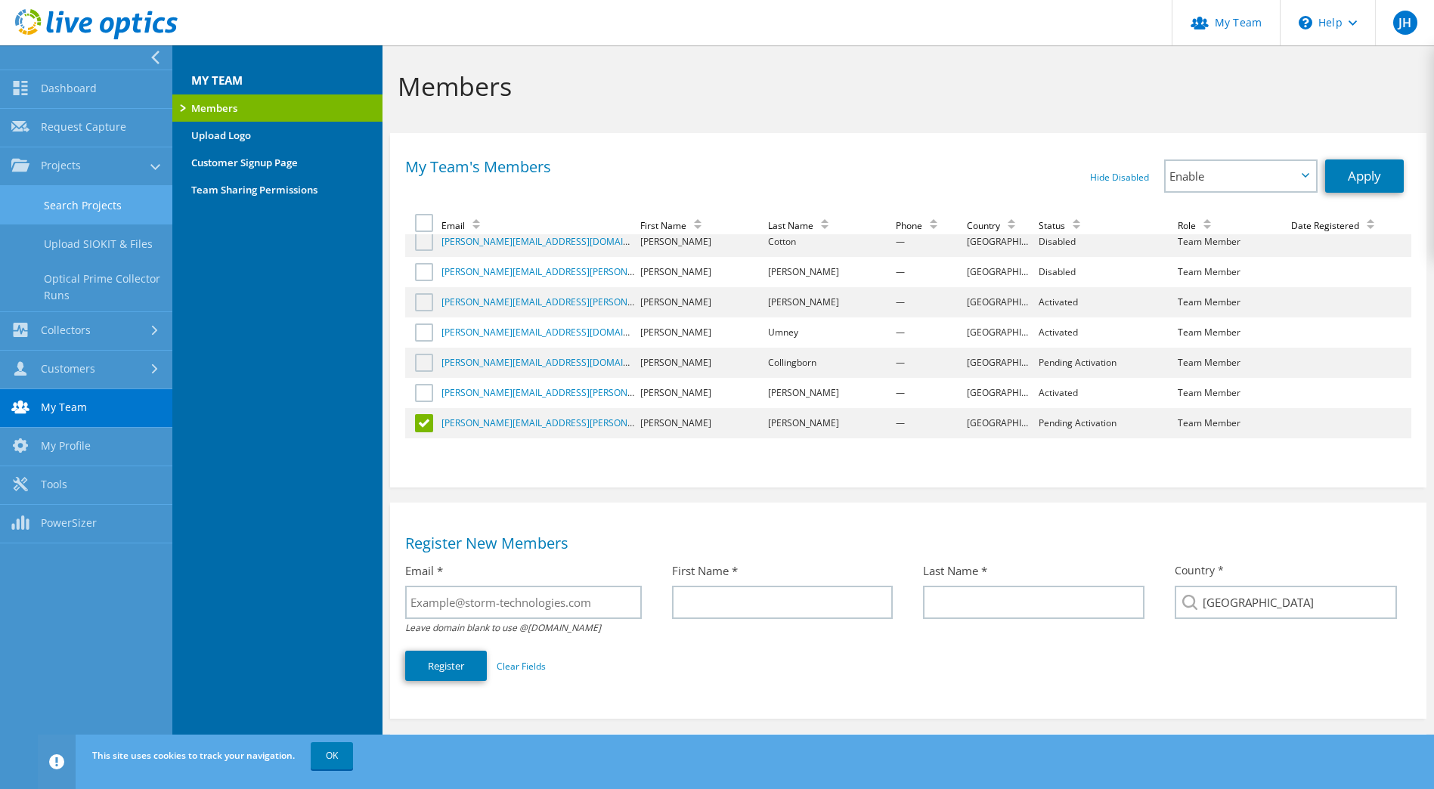
click at [87, 200] on link "Search Projects" at bounding box center [86, 205] width 172 height 39
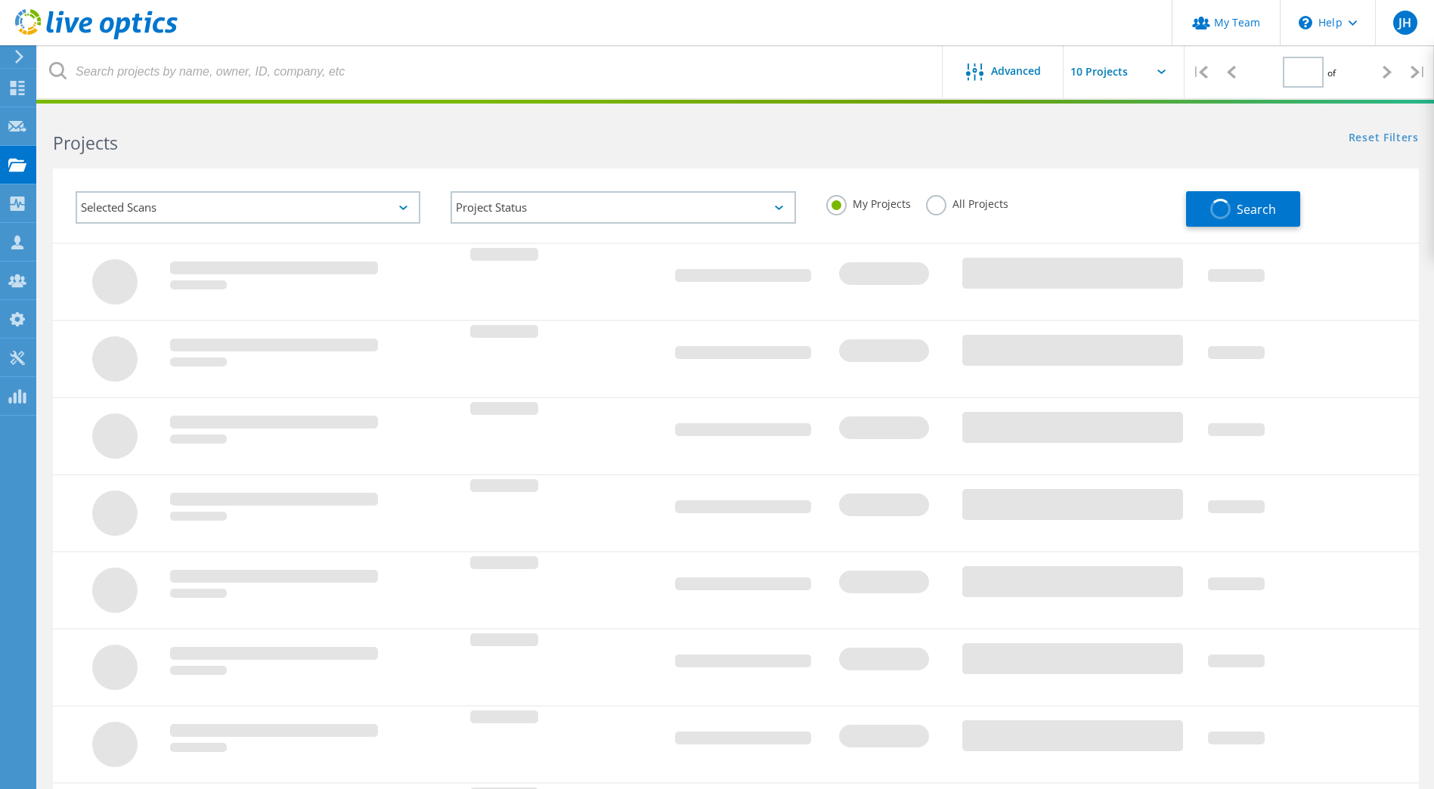
type input "1"
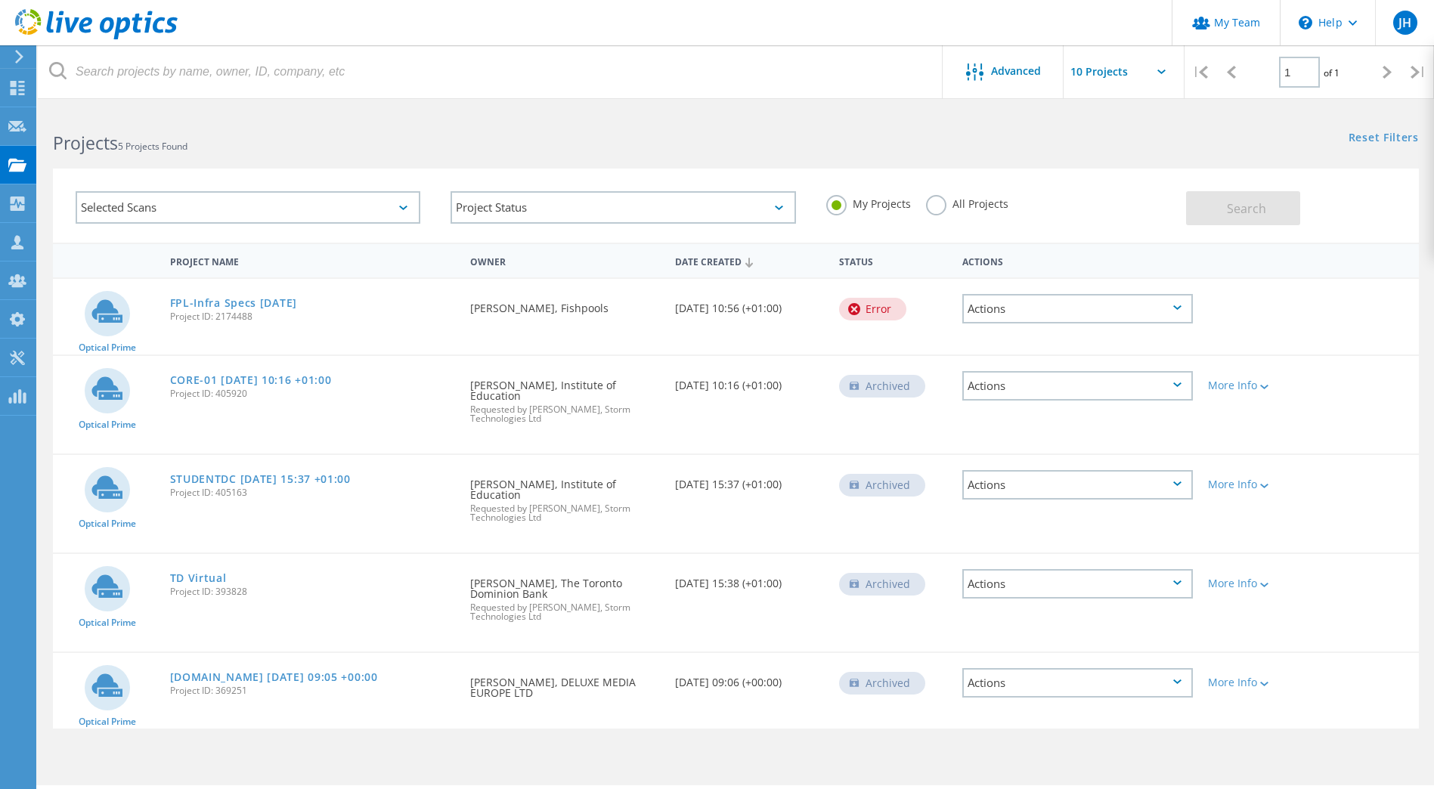
click at [272, 212] on div "Selected Scans" at bounding box center [248, 207] width 345 height 32
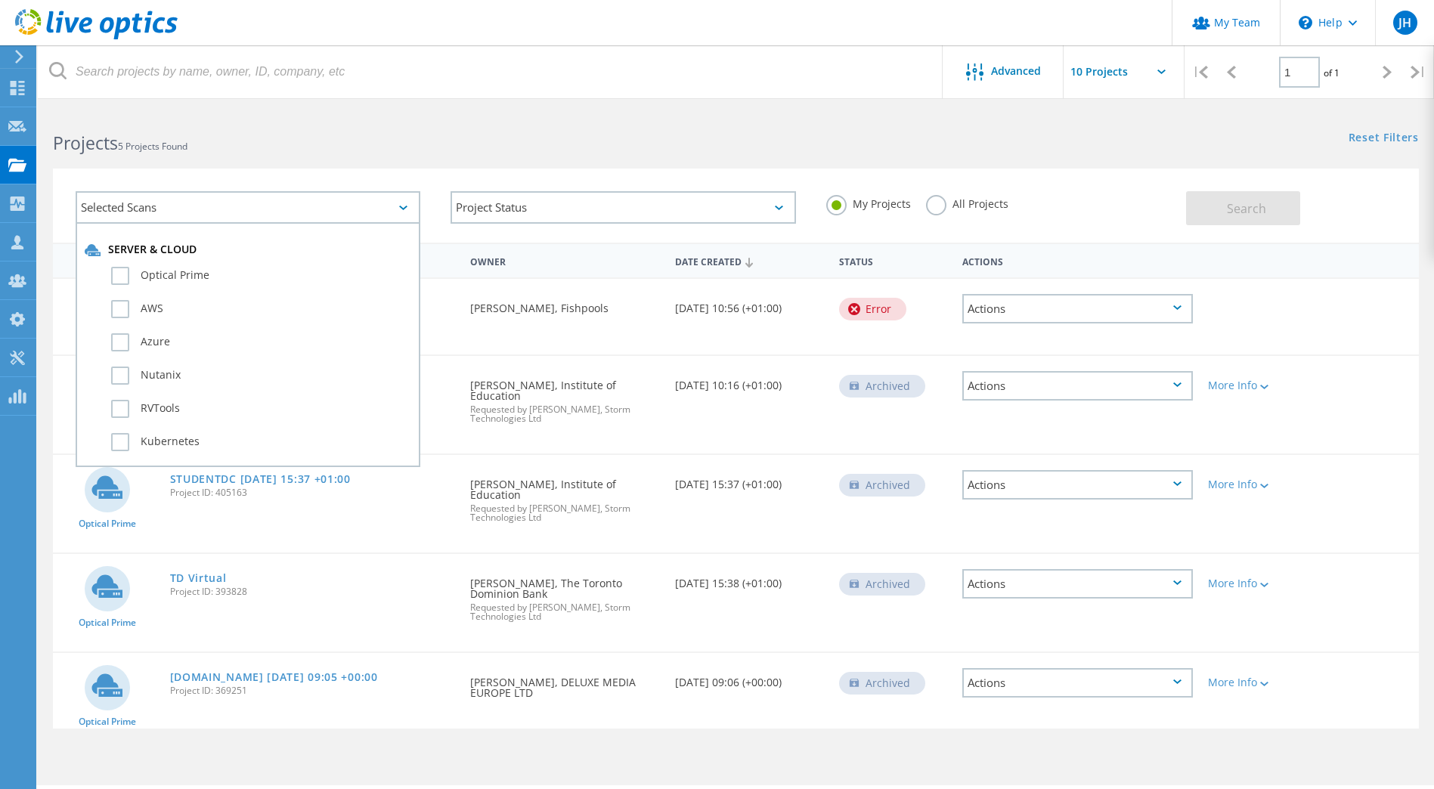
click at [289, 212] on div "Selected Scans" at bounding box center [248, 207] width 345 height 32
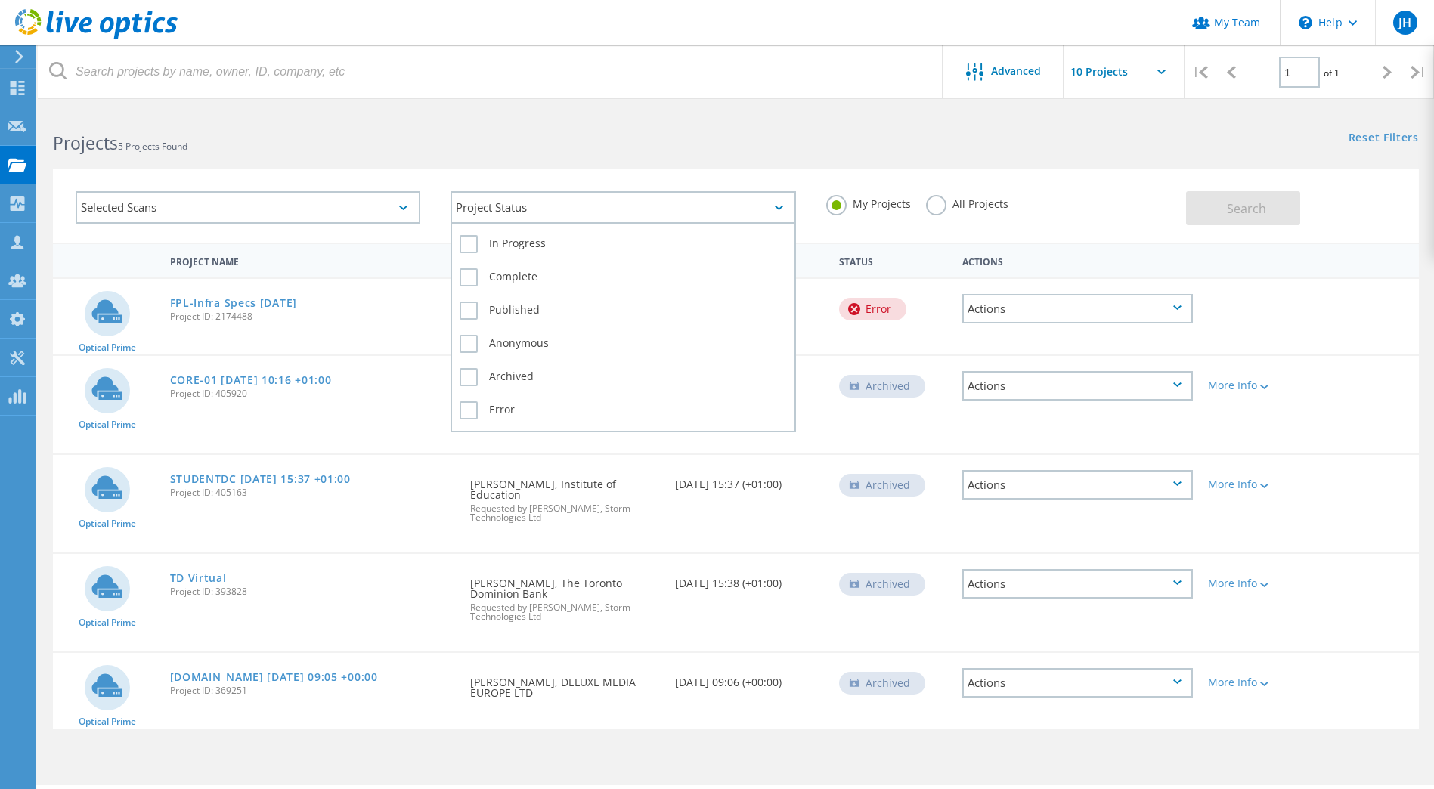
click at [484, 206] on div "Project Status" at bounding box center [622, 207] width 345 height 32
click at [499, 204] on div "Project Status" at bounding box center [622, 207] width 345 height 32
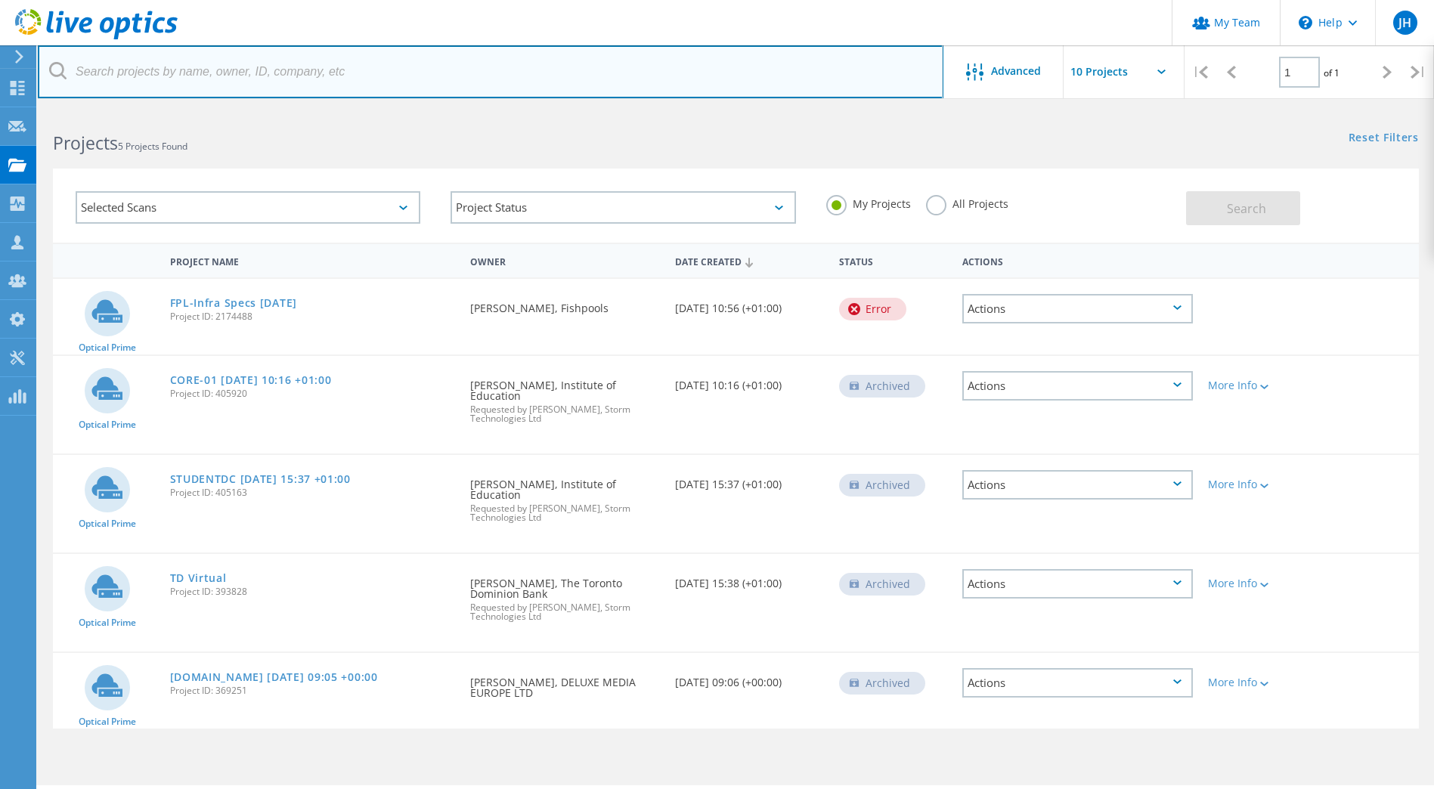
click at [217, 71] on input "text" at bounding box center [490, 71] width 905 height 53
type input "CBI"
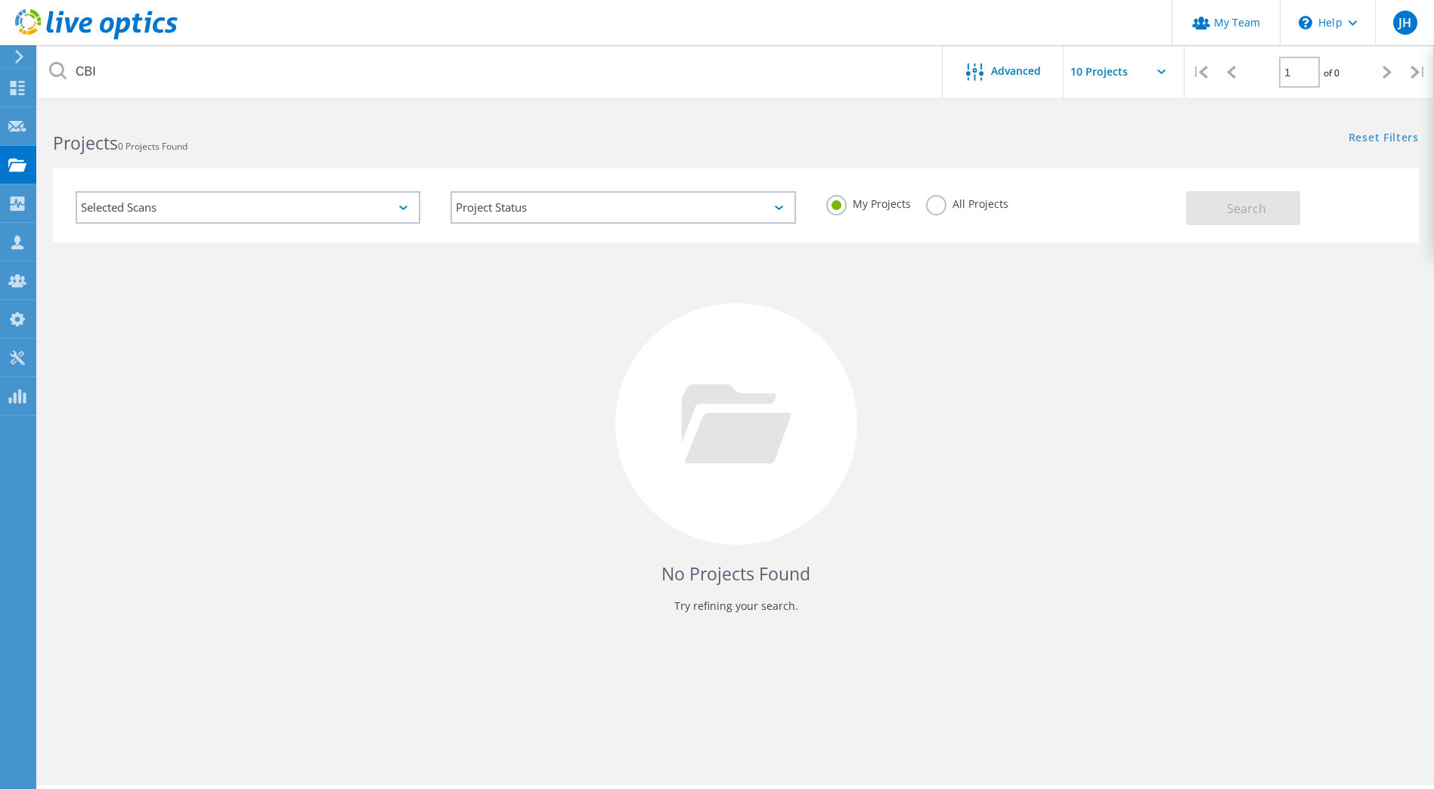
click at [945, 209] on div "All Projects" at bounding box center [967, 206] width 82 height 22
click at [933, 203] on label "All Projects" at bounding box center [967, 202] width 82 height 14
click at [0, 0] on input "All Projects" at bounding box center [0, 0] width 0 height 0
click at [1309, 215] on div "Search" at bounding box center [1298, 200] width 225 height 49
click at [1292, 213] on button "Search" at bounding box center [1243, 208] width 114 height 34
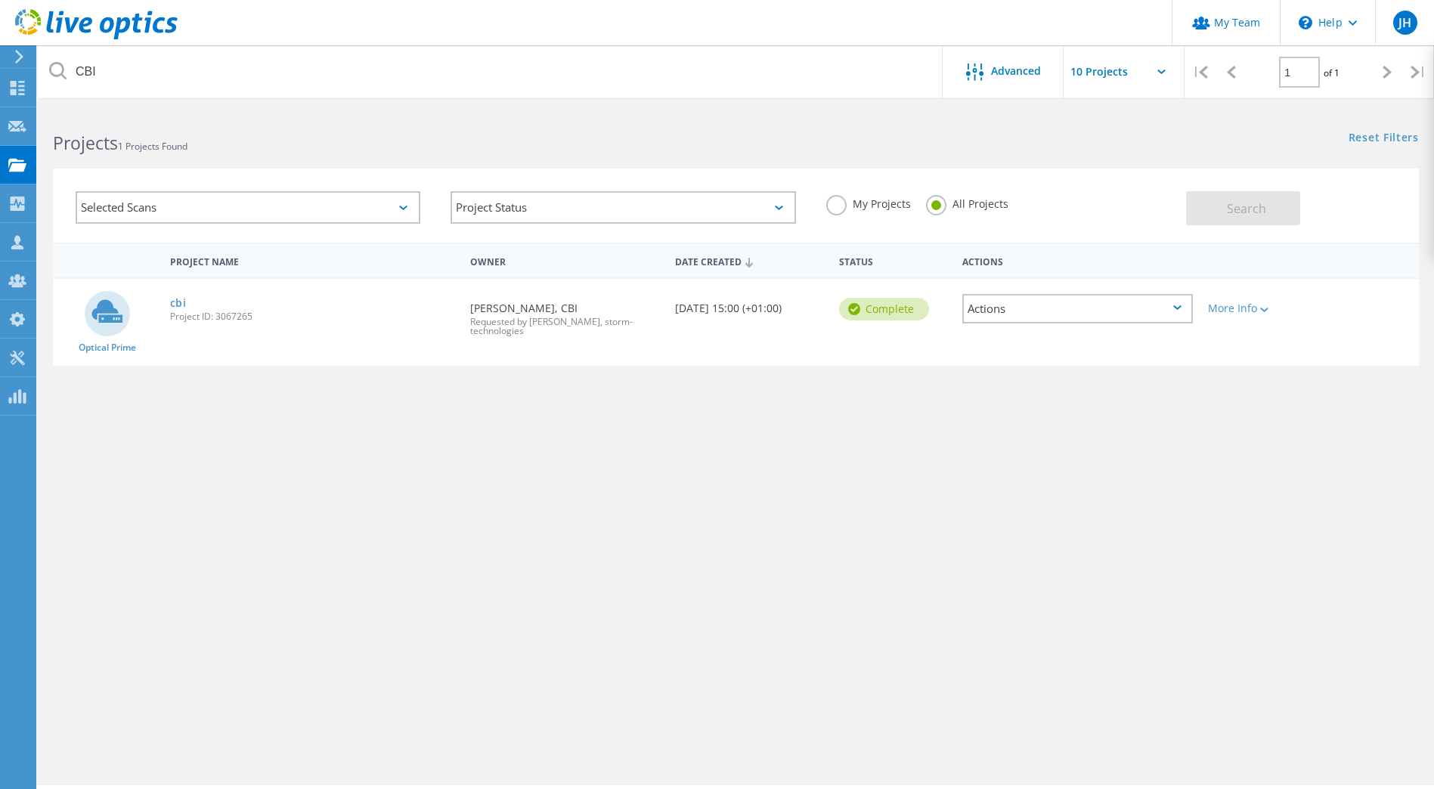
click at [1114, 317] on div "Actions" at bounding box center [1077, 308] width 230 height 29
click at [1287, 335] on div "Optical Prime cbi Project ID: 3067265 Requested By [PERSON_NAME], CBI Requested…" at bounding box center [736, 322] width 1366 height 87
click at [1265, 314] on lo-svg-helper at bounding box center [1262, 308] width 11 height 13
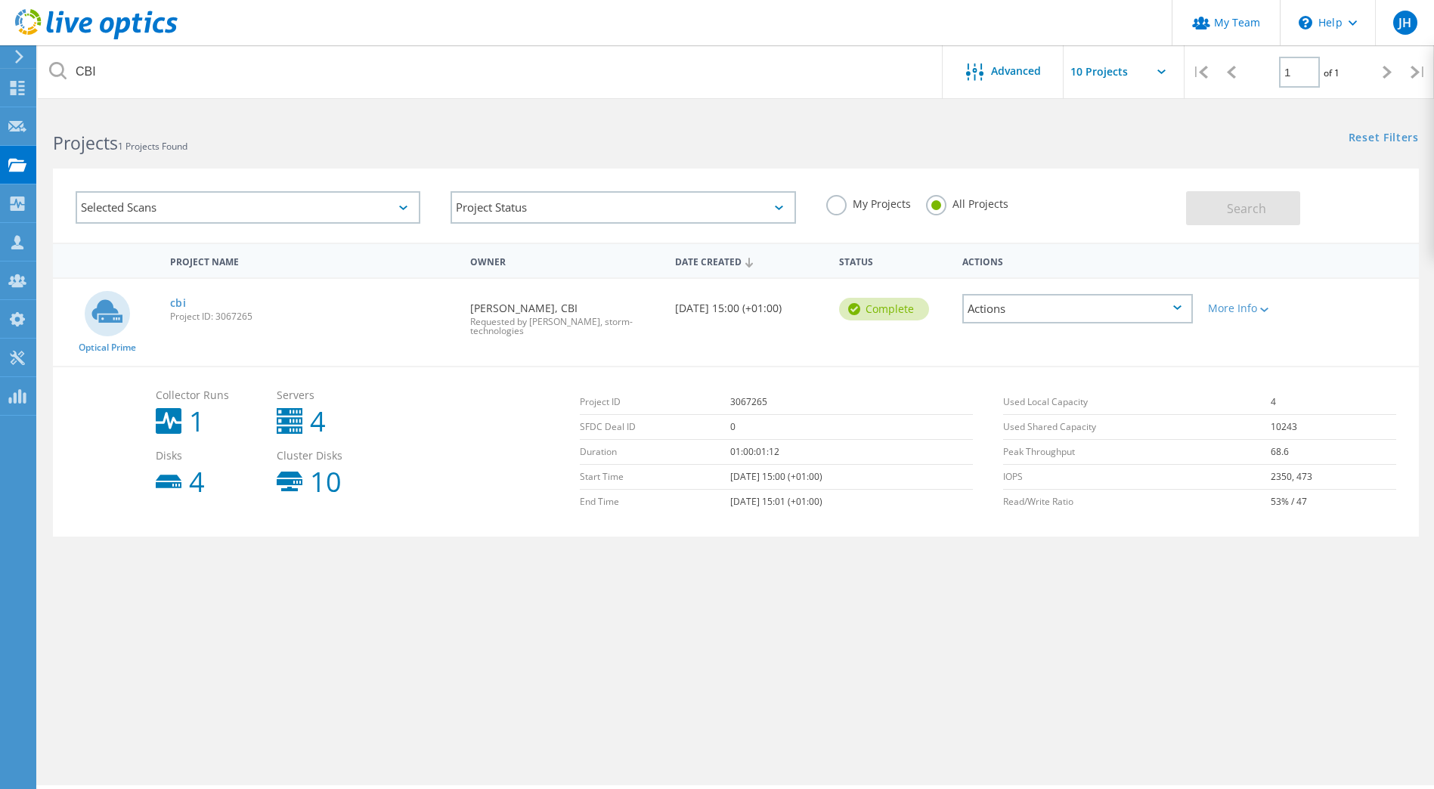
click at [1115, 300] on div "Actions" at bounding box center [1077, 308] width 230 height 29
click at [1029, 322] on div "Share" at bounding box center [1077, 320] width 227 height 23
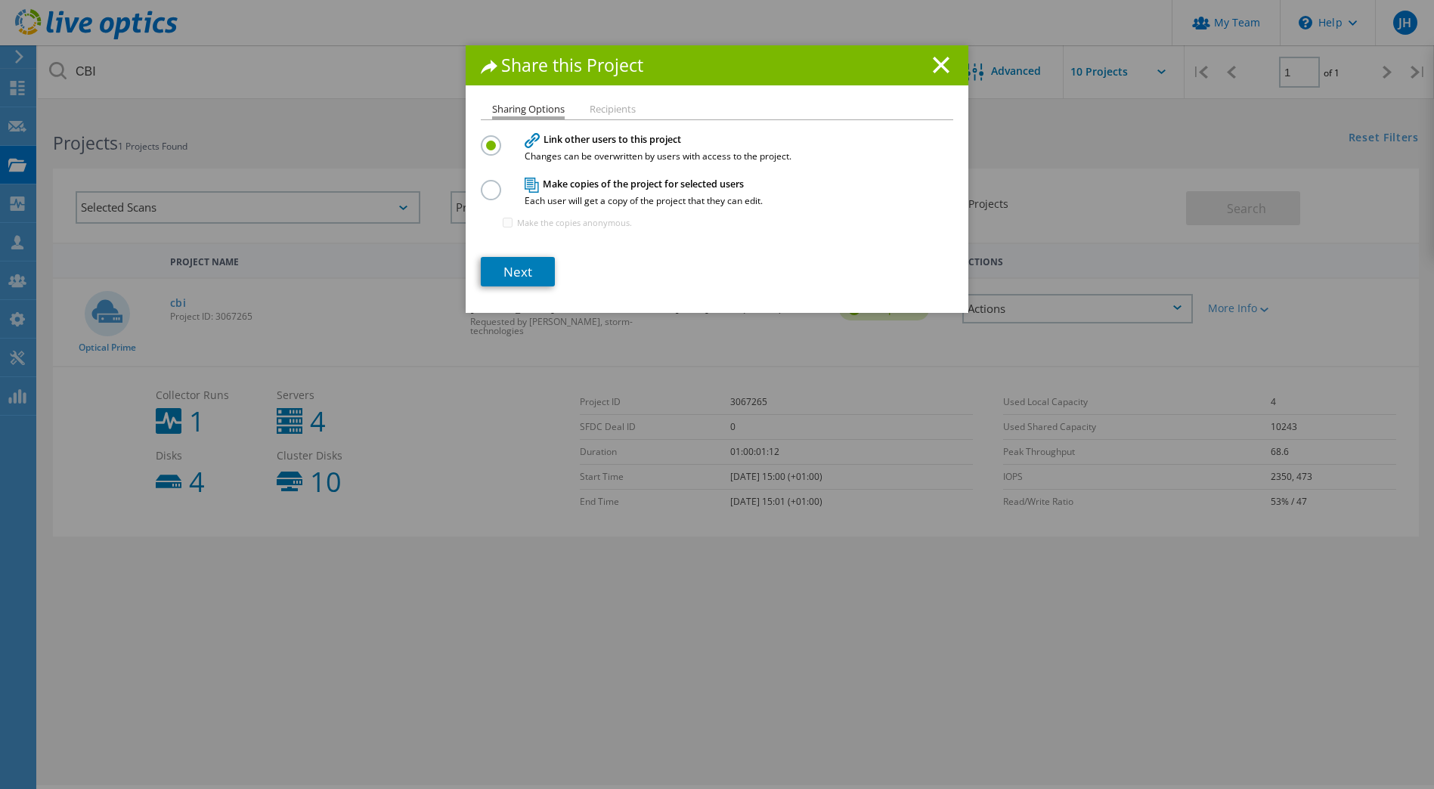
click at [488, 184] on label at bounding box center [494, 182] width 26 height 4
click at [0, 0] on input "radio" at bounding box center [0, 0] width 0 height 0
click at [589, 107] on li "Recipients" at bounding box center [612, 110] width 46 height 12
click at [496, 141] on div at bounding box center [494, 141] width 26 height 12
click at [481, 139] on label at bounding box center [494, 137] width 26 height 4
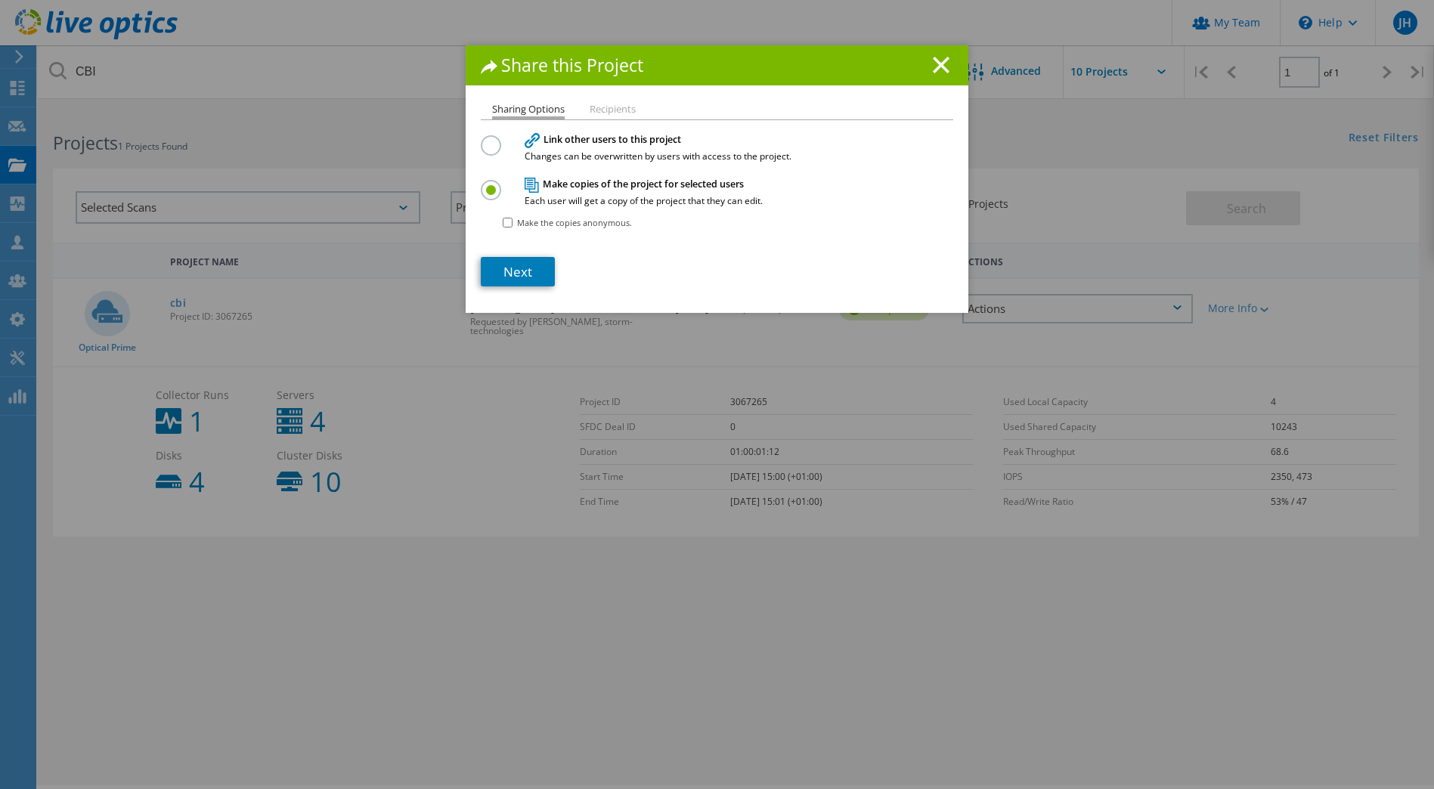
click at [0, 0] on input "radio" at bounding box center [0, 0] width 0 height 0
click at [933, 69] on line at bounding box center [940, 64] width 15 height 15
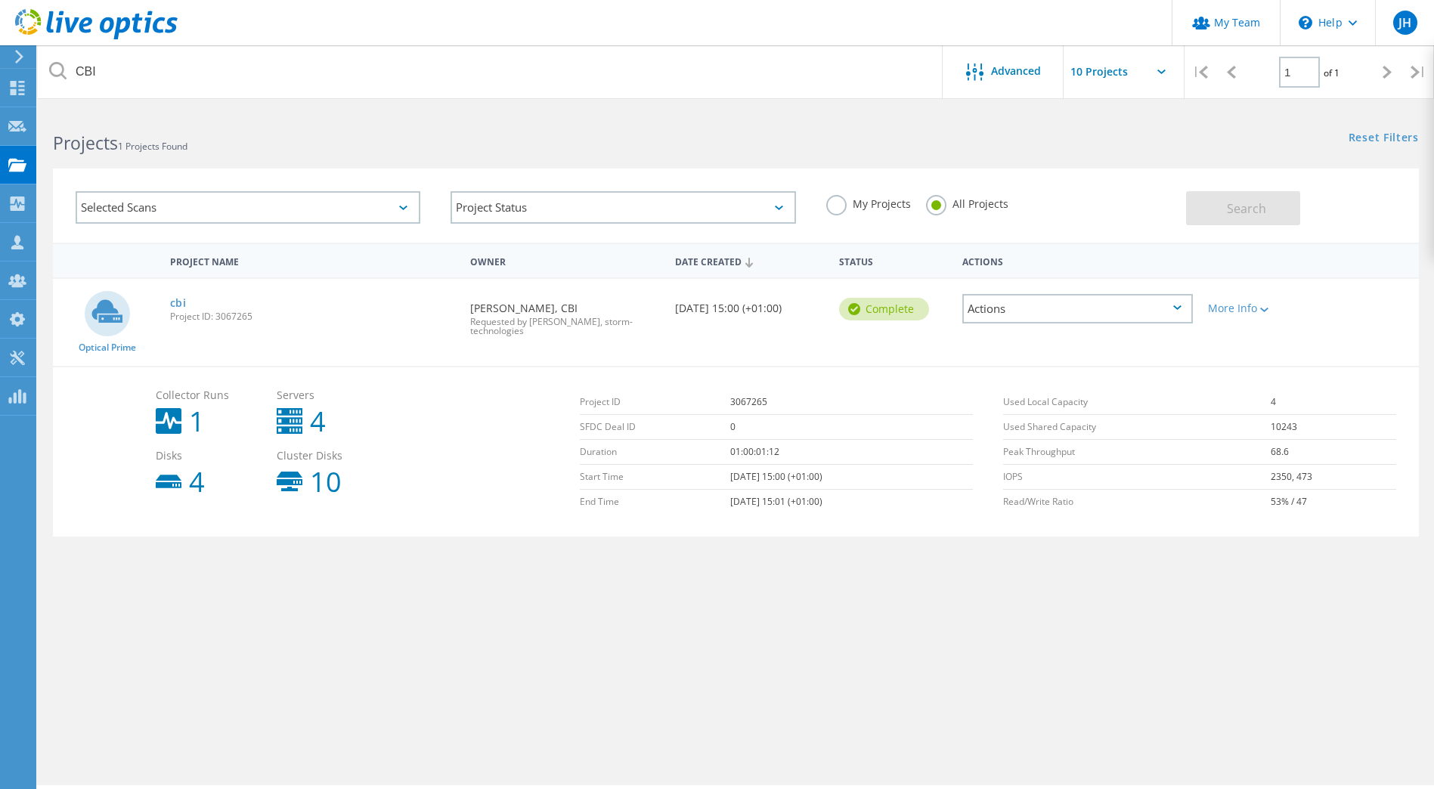
click at [1140, 313] on div "Actions" at bounding box center [1077, 308] width 230 height 29
click at [1035, 279] on div "View Project" at bounding box center [1077, 273] width 227 height 23
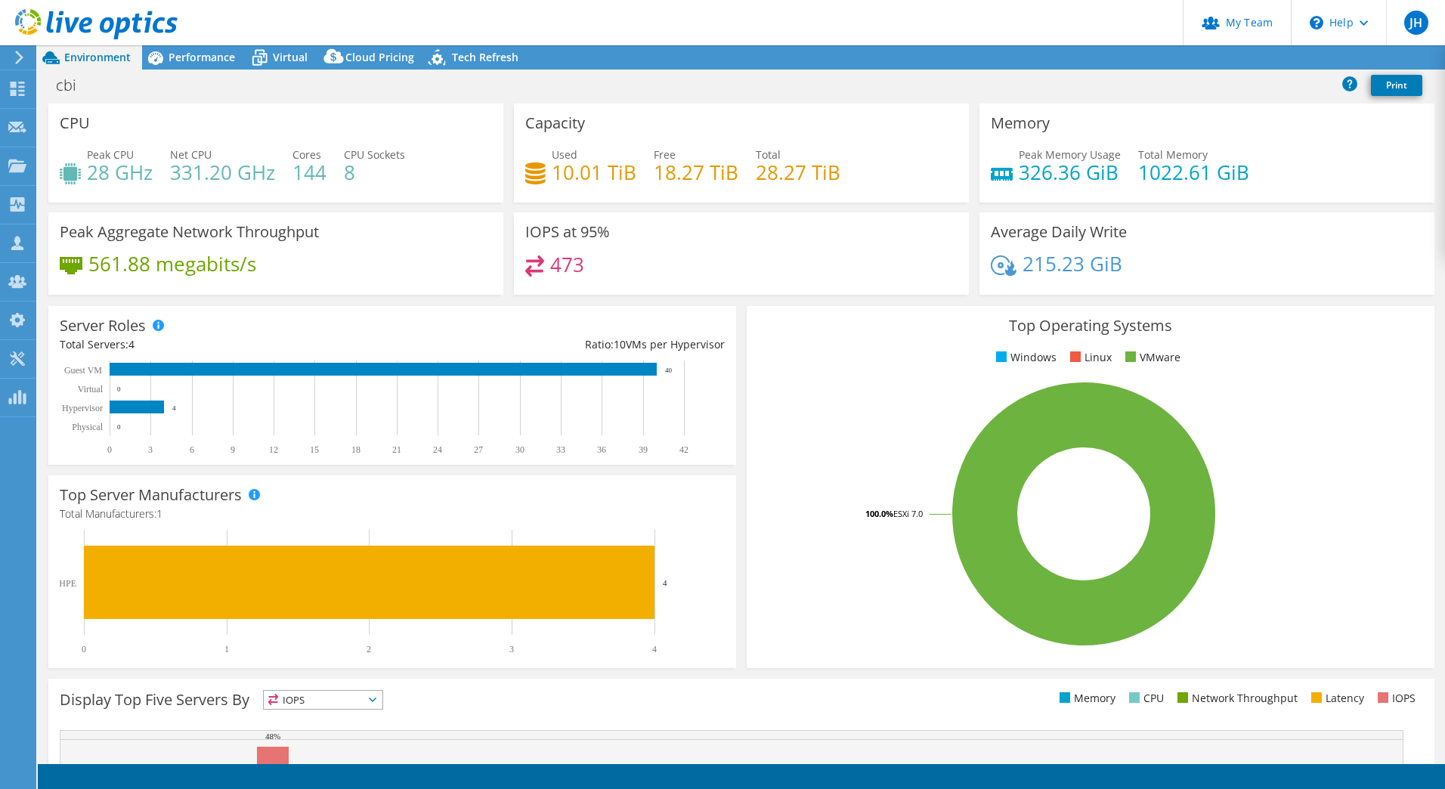
select select "USD"
click at [1323, 60] on link "Export" at bounding box center [1321, 57] width 70 height 23
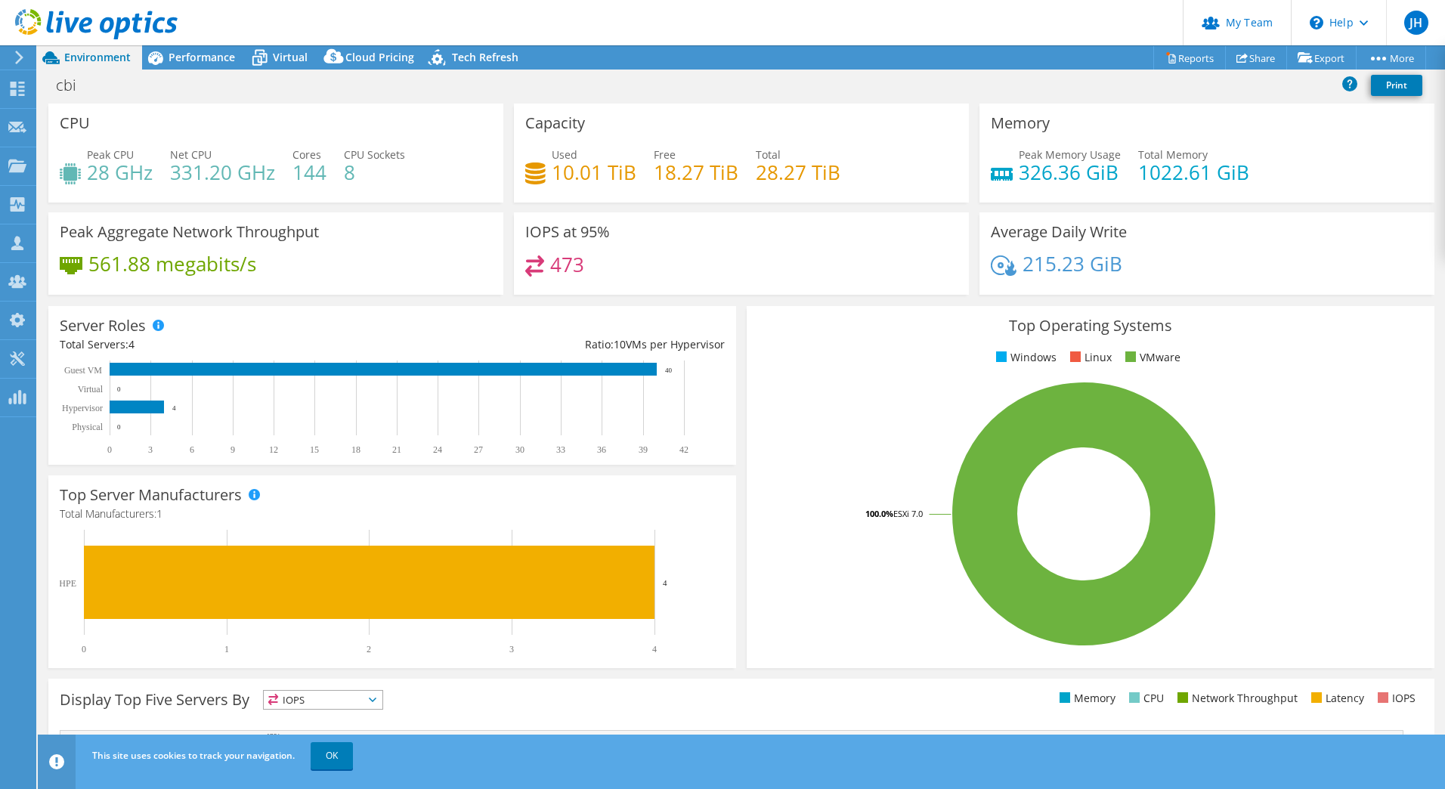
drag, startPoint x: 1142, startPoint y: 76, endPoint x: 1193, endPoint y: 88, distance: 52.6
click at [1142, 76] on div "cbi Print" at bounding box center [741, 85] width 1407 height 28
click at [1399, 89] on link "Print" at bounding box center [1396, 85] width 51 height 21
click at [1165, 59] on icon at bounding box center [1170, 57] width 11 height 11
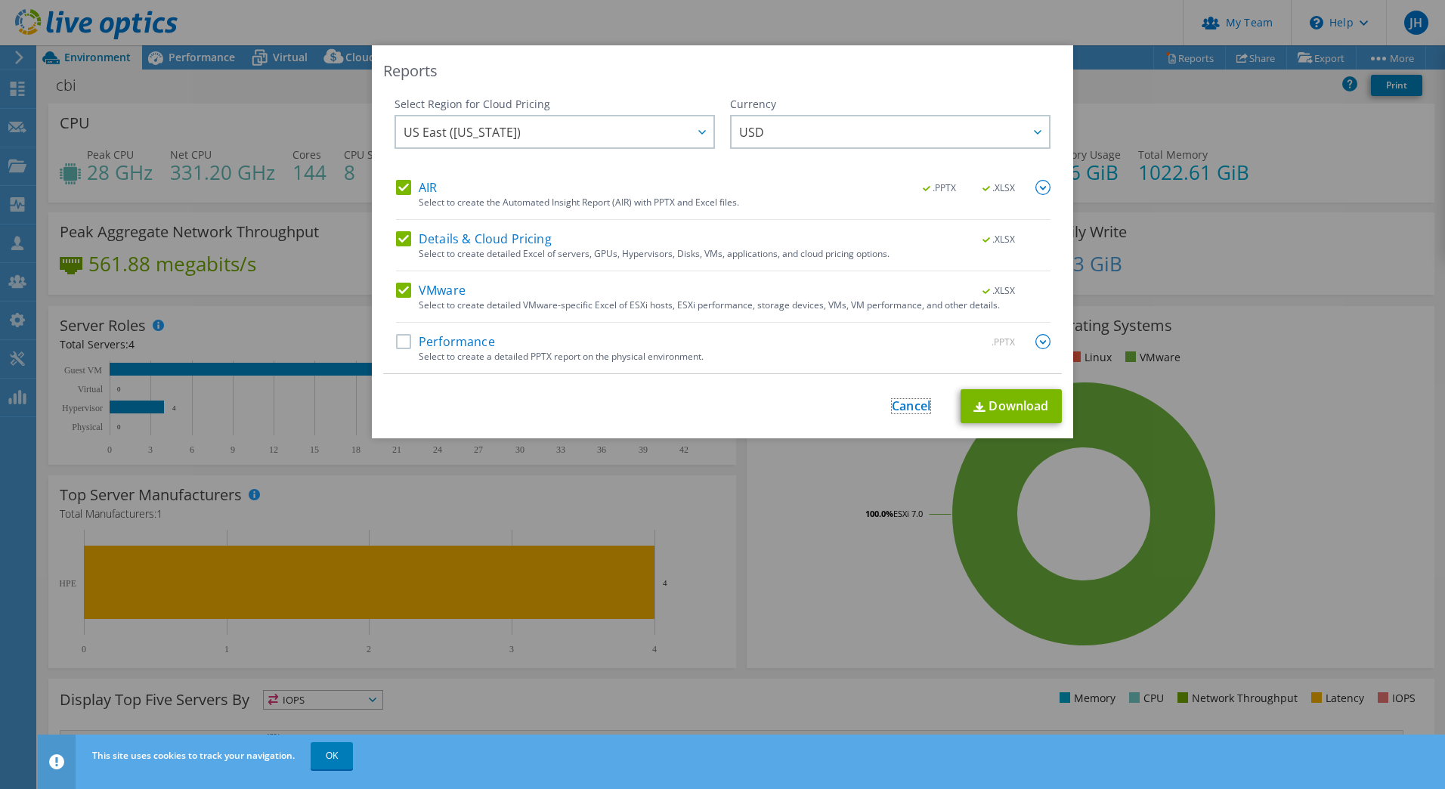
click at [894, 409] on link "Cancel" at bounding box center [911, 406] width 39 height 14
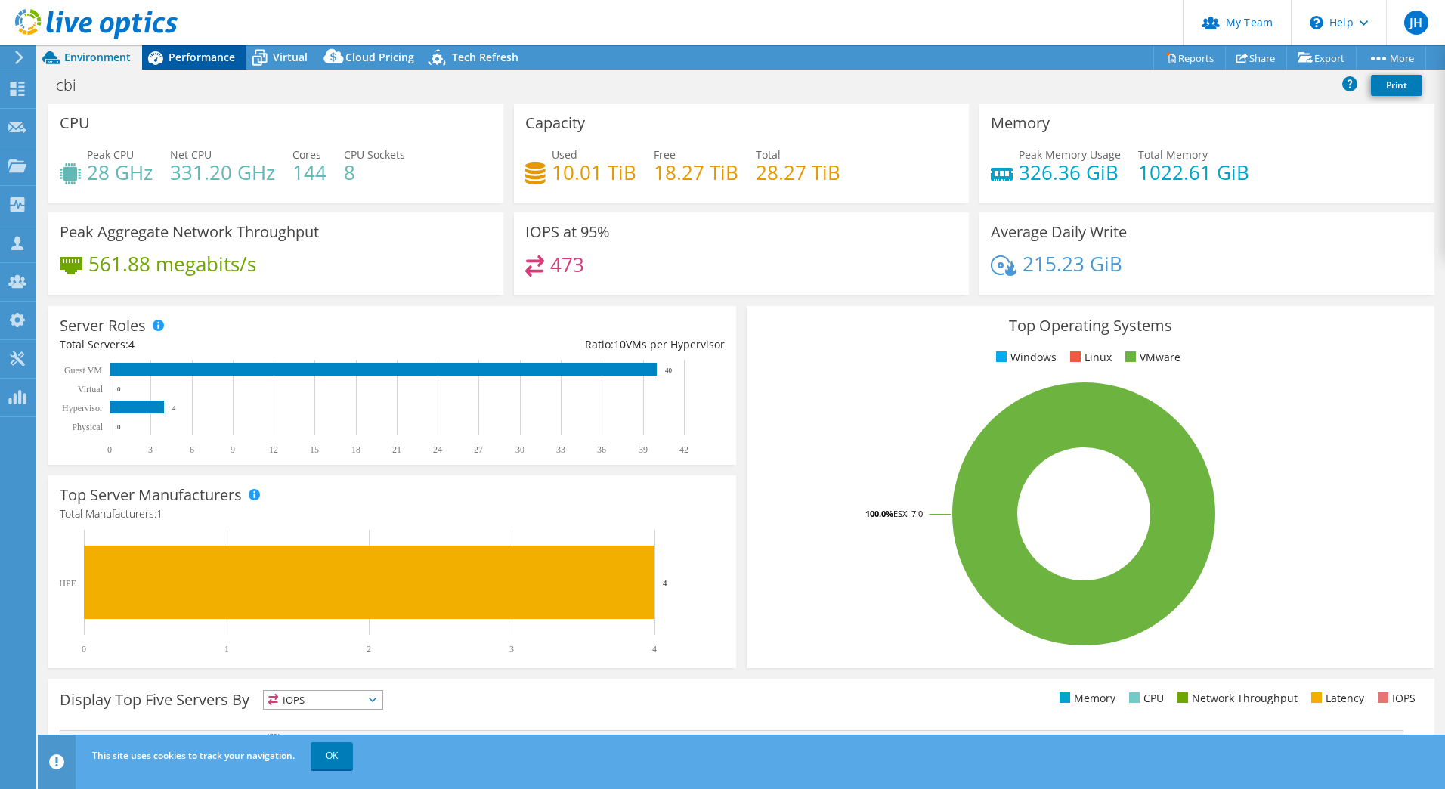
click at [181, 57] on span "Performance" at bounding box center [202, 57] width 67 height 14
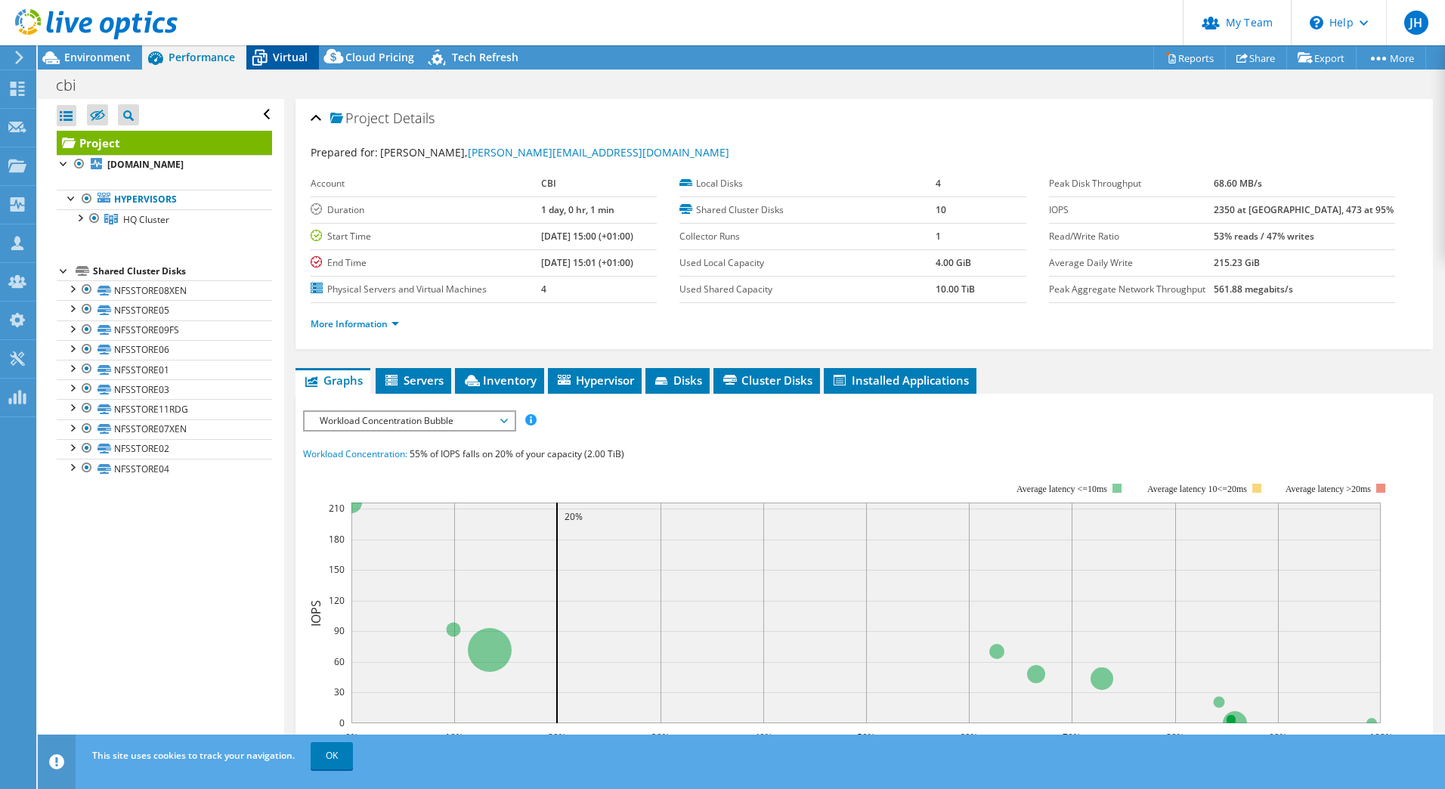
click at [283, 60] on span "Virtual" at bounding box center [290, 57] width 35 height 14
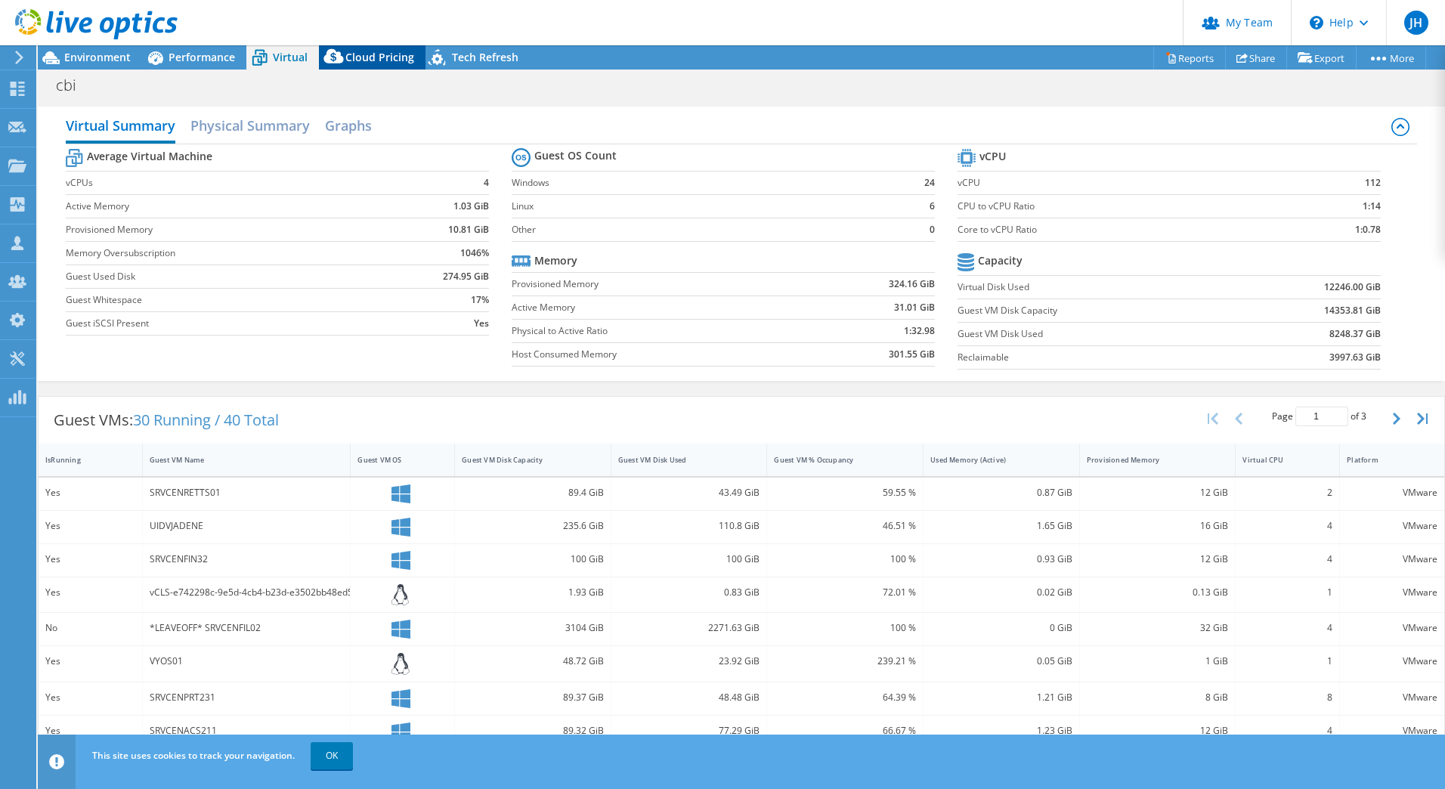
click at [377, 61] on span "Cloud Pricing" at bounding box center [379, 57] width 69 height 14
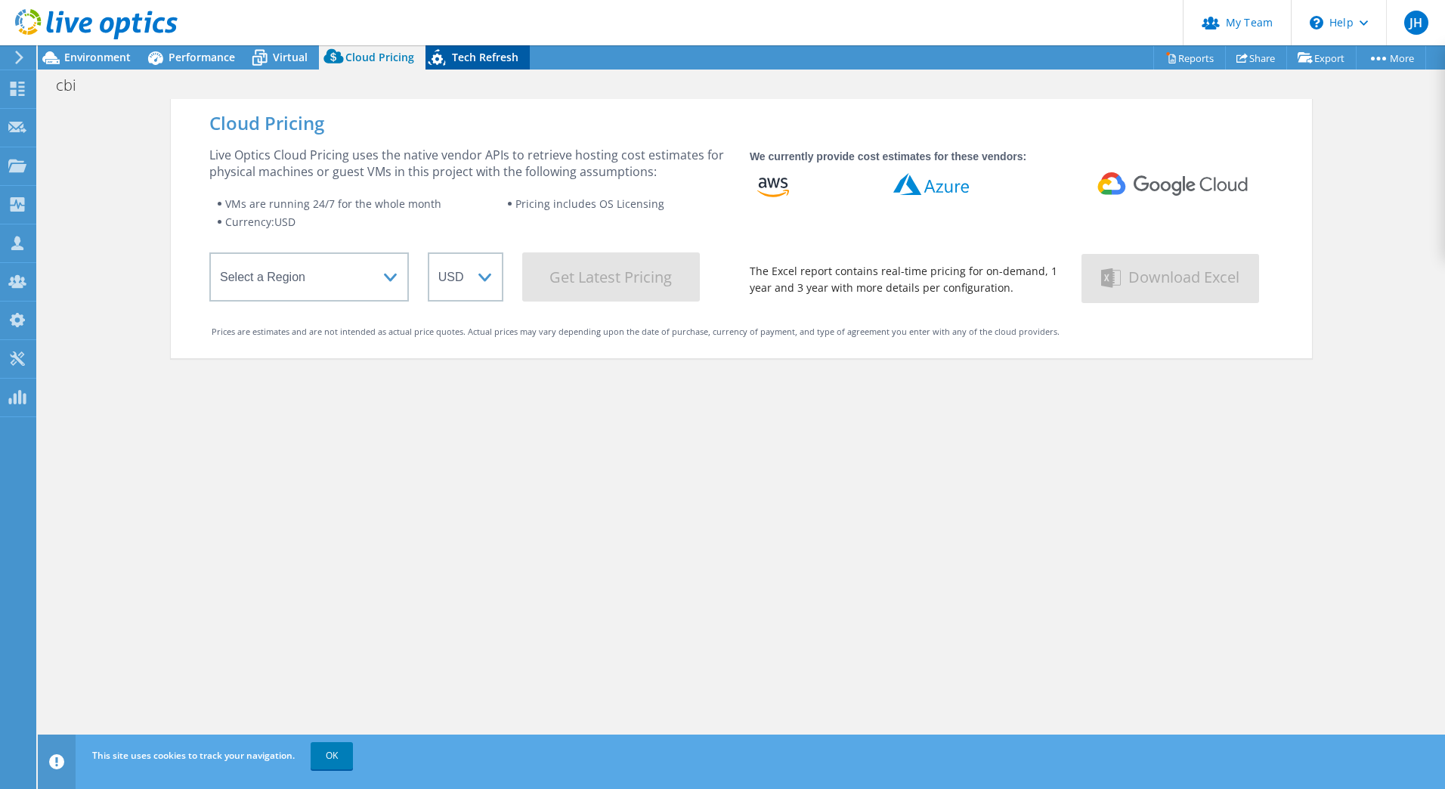
click at [455, 63] on span "Tech Refresh" at bounding box center [485, 57] width 67 height 14
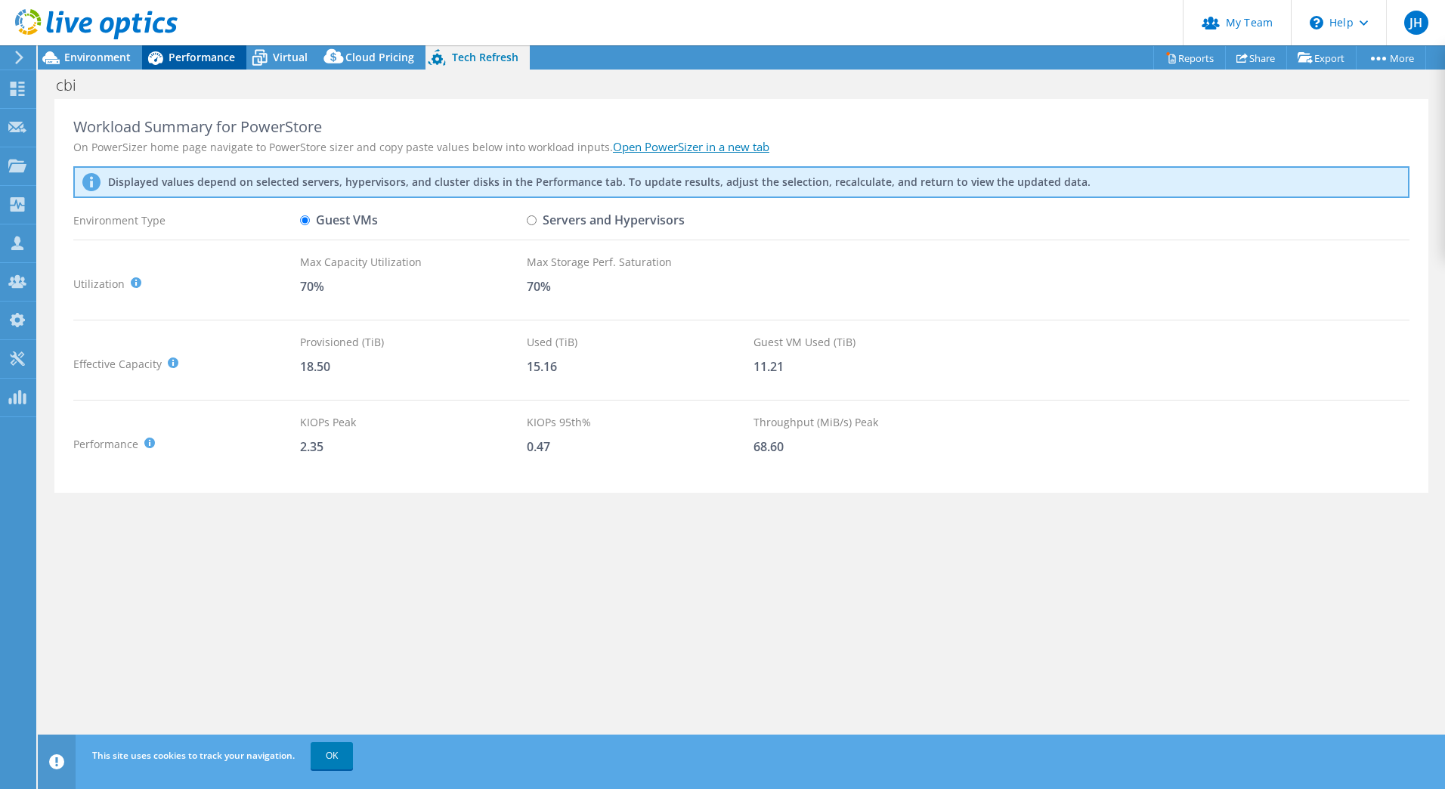
click at [181, 52] on span "Performance" at bounding box center [202, 57] width 67 height 14
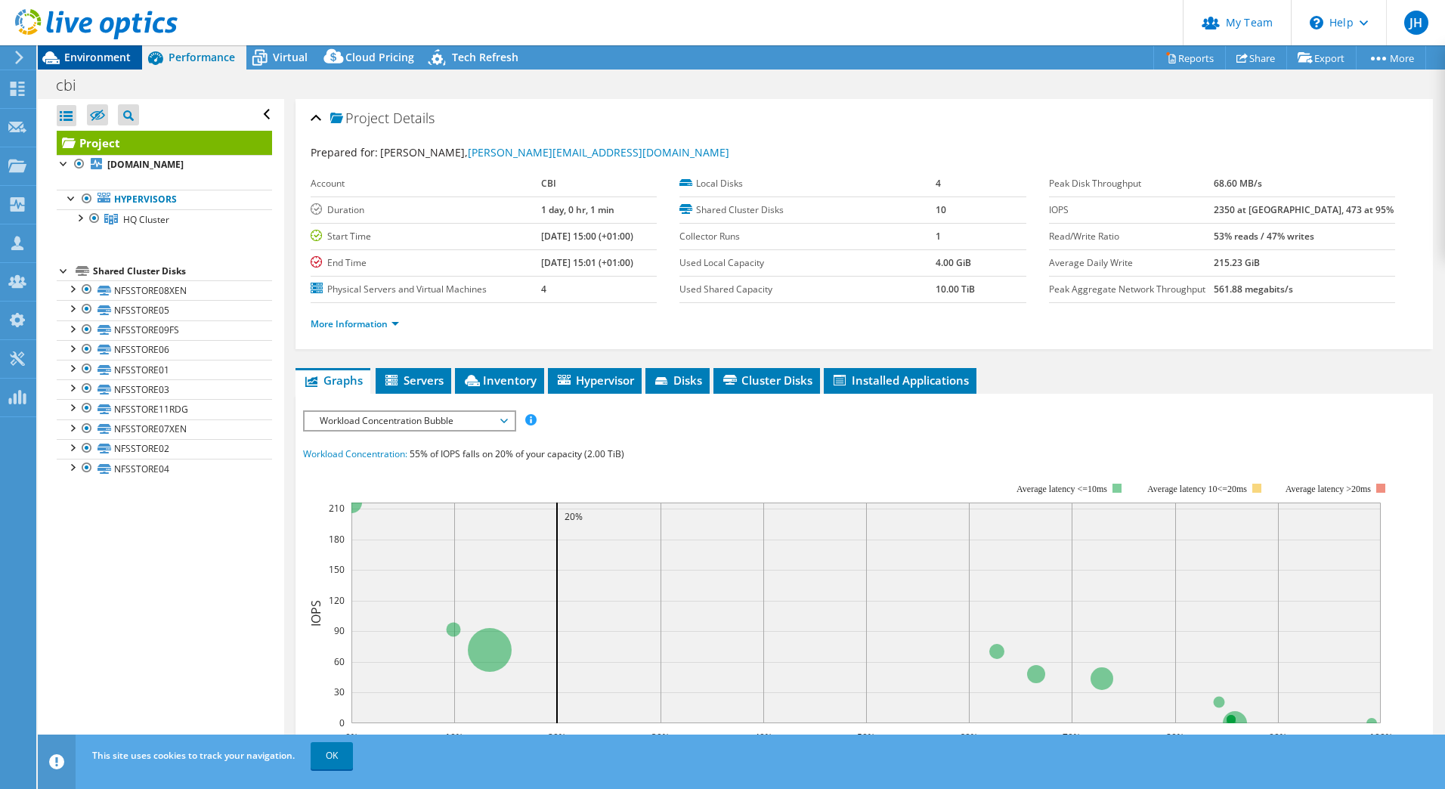
click at [116, 57] on span "Environment" at bounding box center [97, 57] width 67 height 14
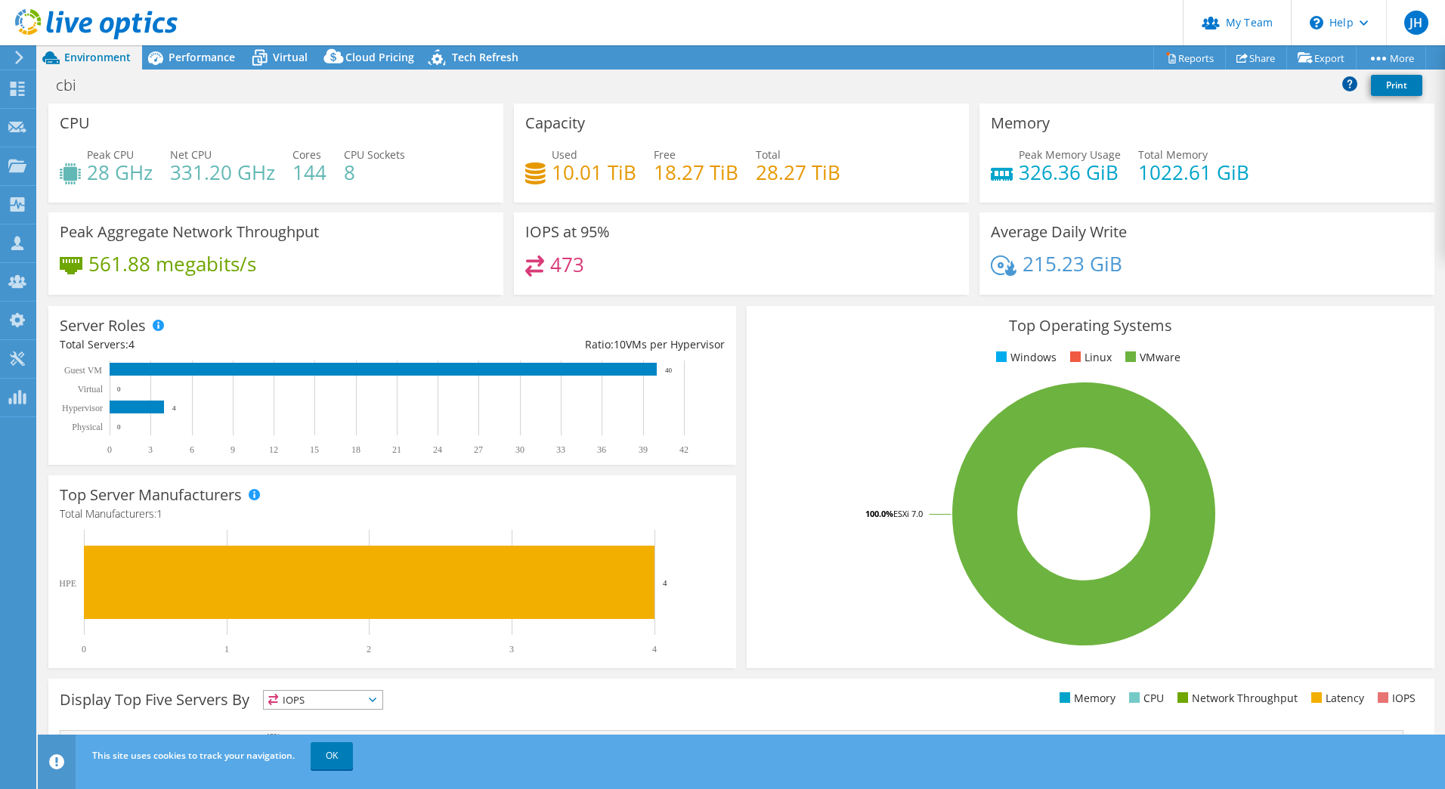
click at [1352, 89] on icon at bounding box center [1349, 83] width 15 height 15
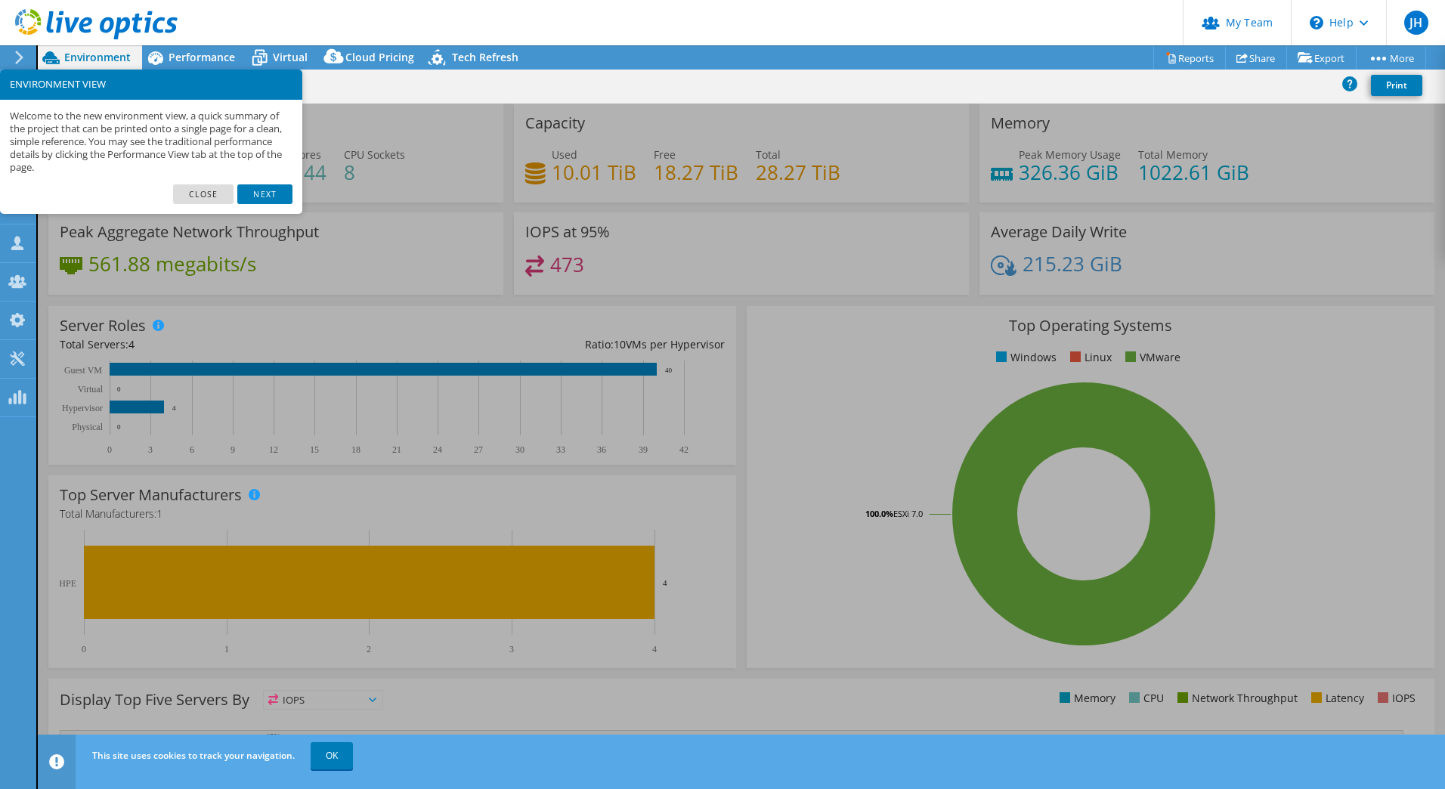
click at [211, 205] on footer "Close Next" at bounding box center [151, 199] width 302 height 30
click at [211, 197] on link "Close" at bounding box center [203, 194] width 61 height 20
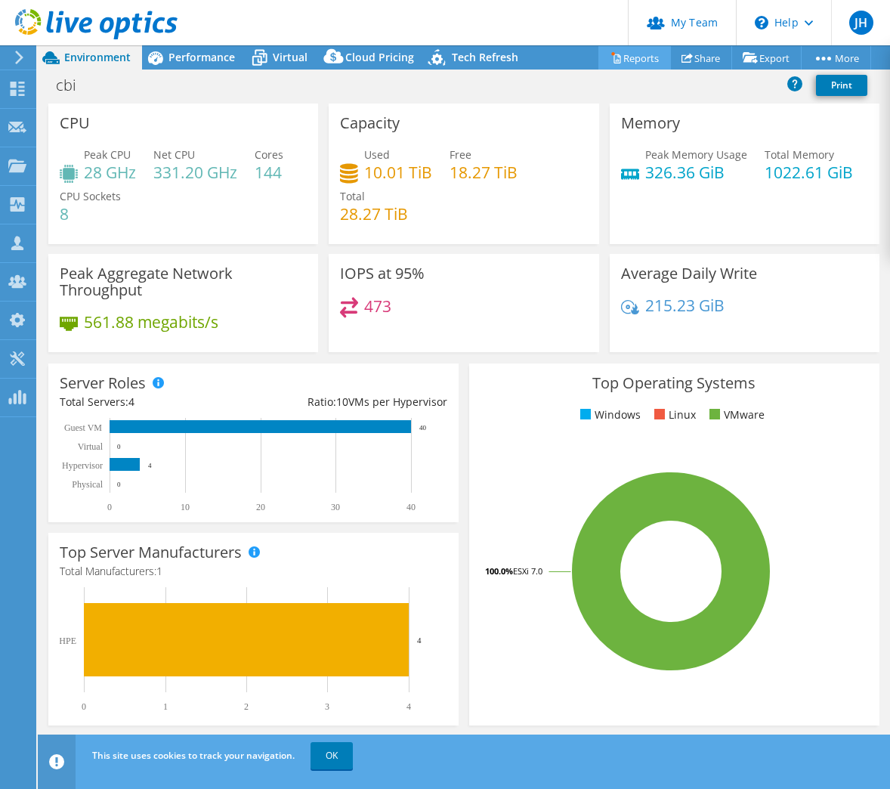
click at [628, 62] on link "Reports" at bounding box center [635, 57] width 73 height 23
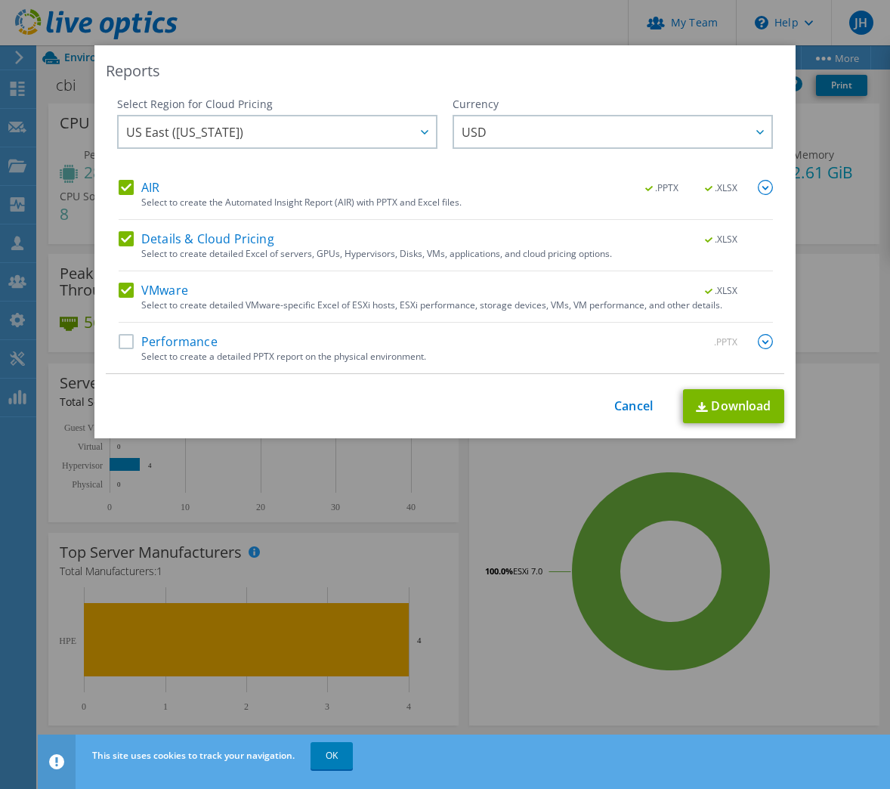
click at [123, 348] on label "Performance" at bounding box center [168, 341] width 99 height 15
click at [0, 0] on input "Performance" at bounding box center [0, 0] width 0 height 0
click at [528, 137] on span "USD" at bounding box center [617, 131] width 310 height 31
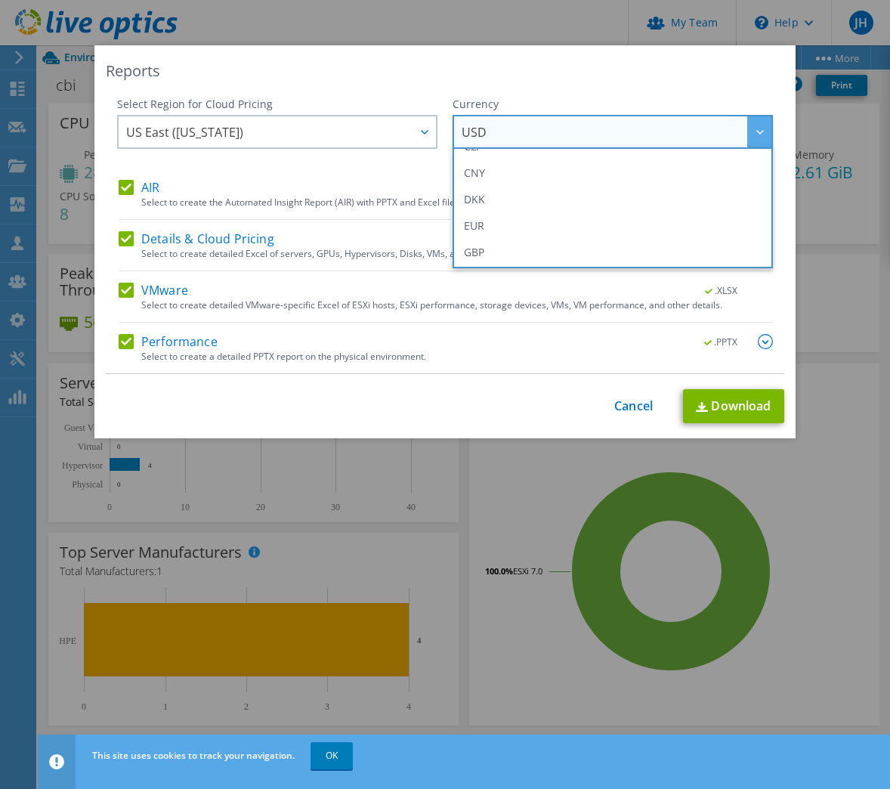
scroll to position [208, 0]
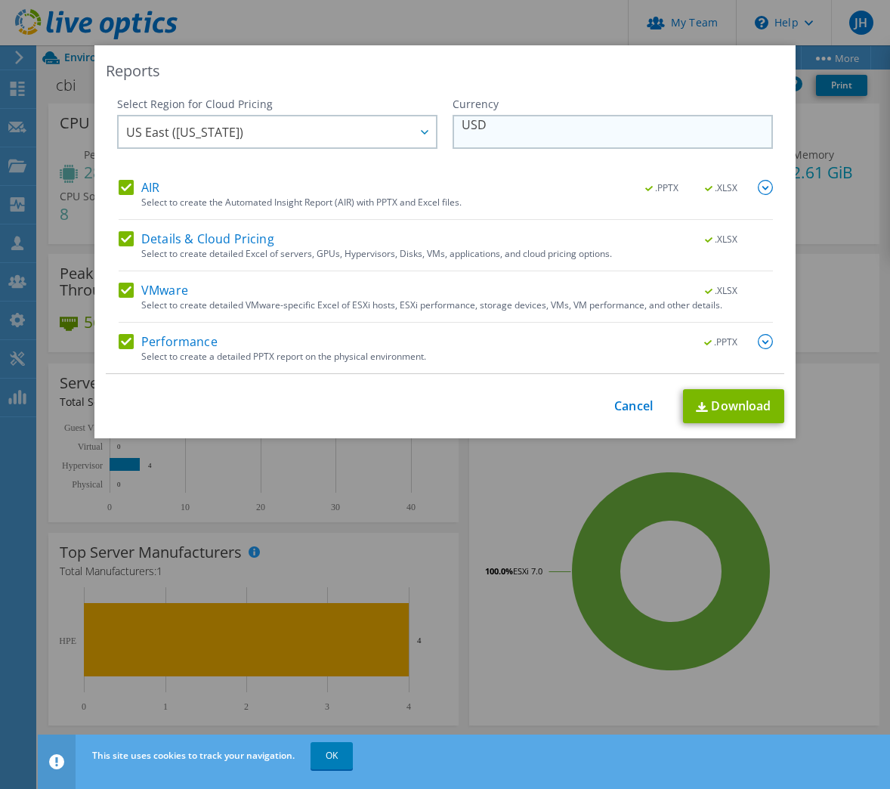
click at [660, 135] on span "USD" at bounding box center [617, 131] width 310 height 31
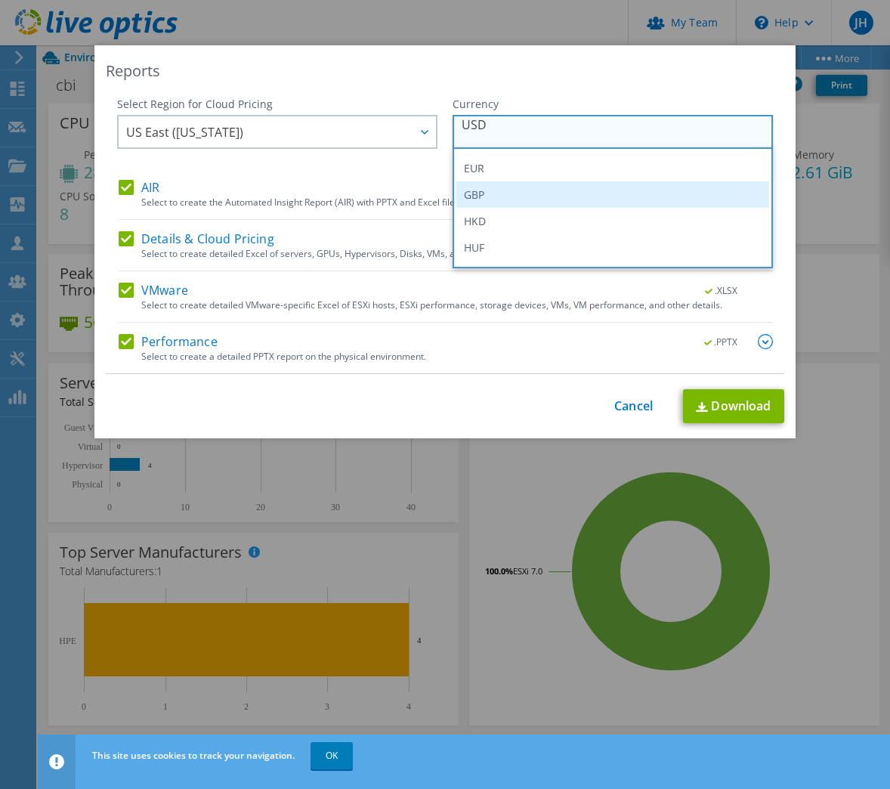
click at [534, 197] on li "GBP" at bounding box center [612, 194] width 313 height 26
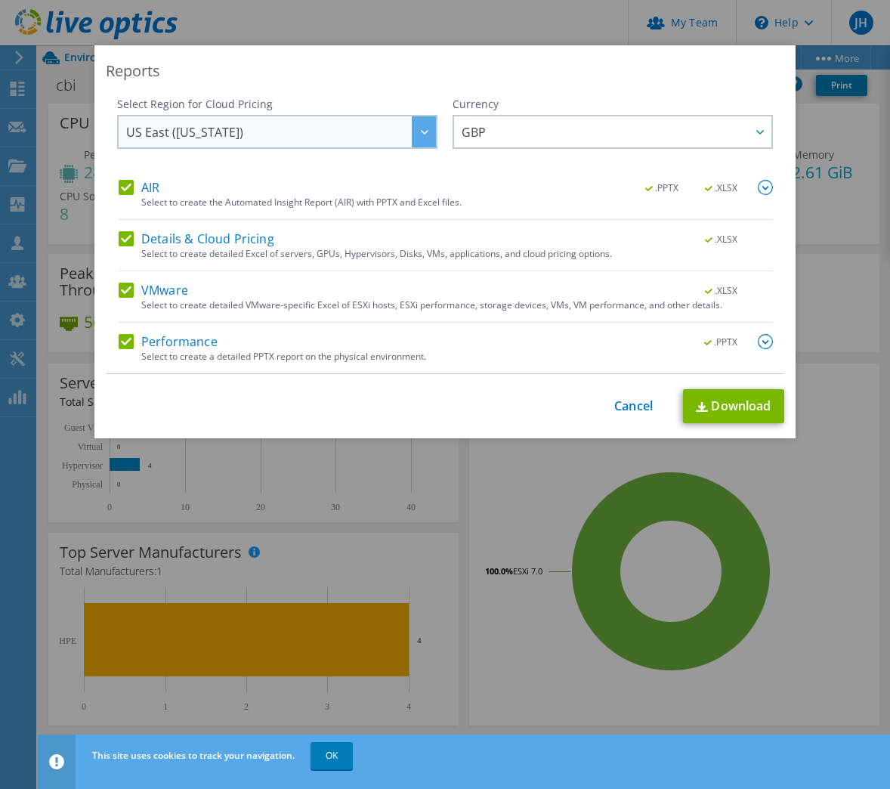
click at [329, 132] on span "US East ([US_STATE])" at bounding box center [281, 131] width 310 height 31
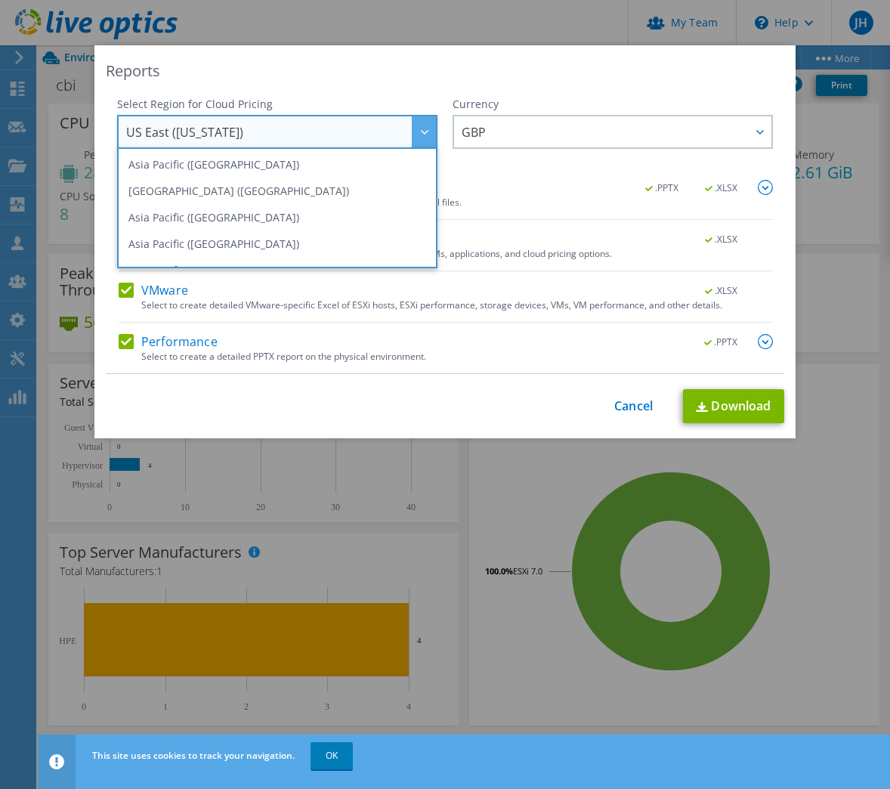
click at [342, 142] on span "US East ([US_STATE])" at bounding box center [281, 131] width 310 height 31
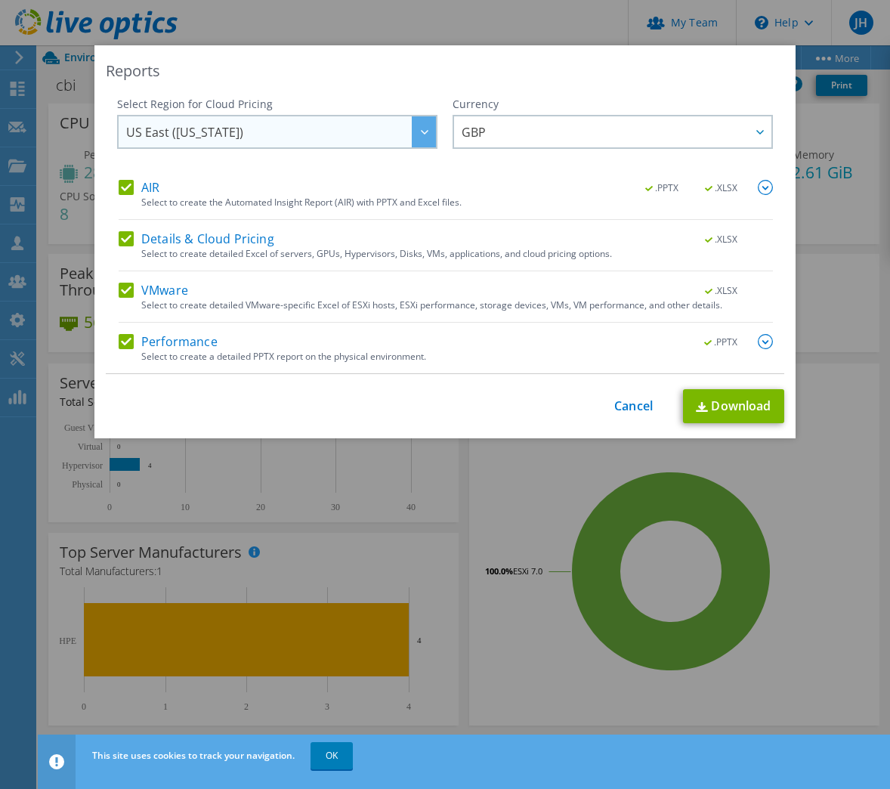
click at [342, 140] on span "US East ([US_STATE])" at bounding box center [281, 131] width 310 height 31
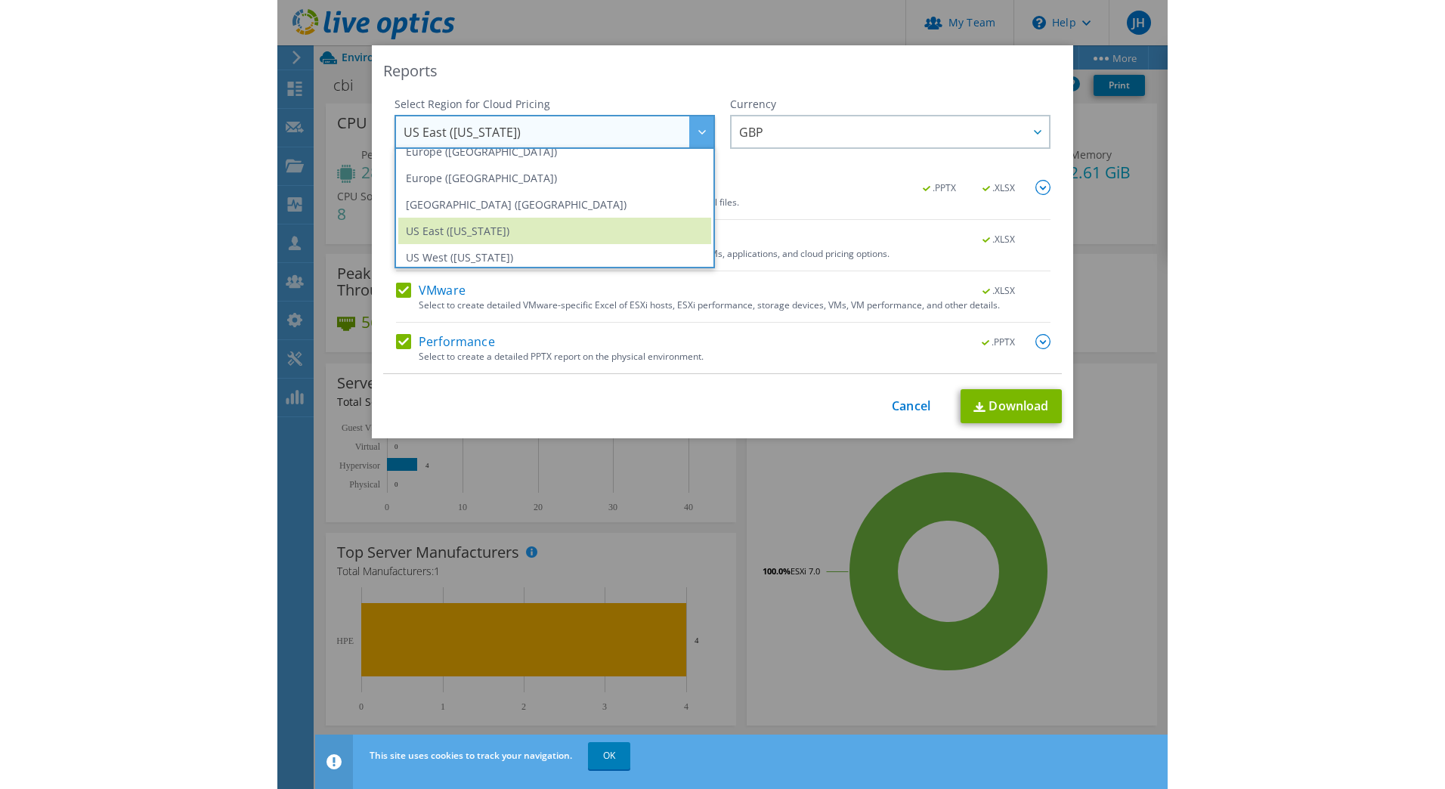
scroll to position [195, 0]
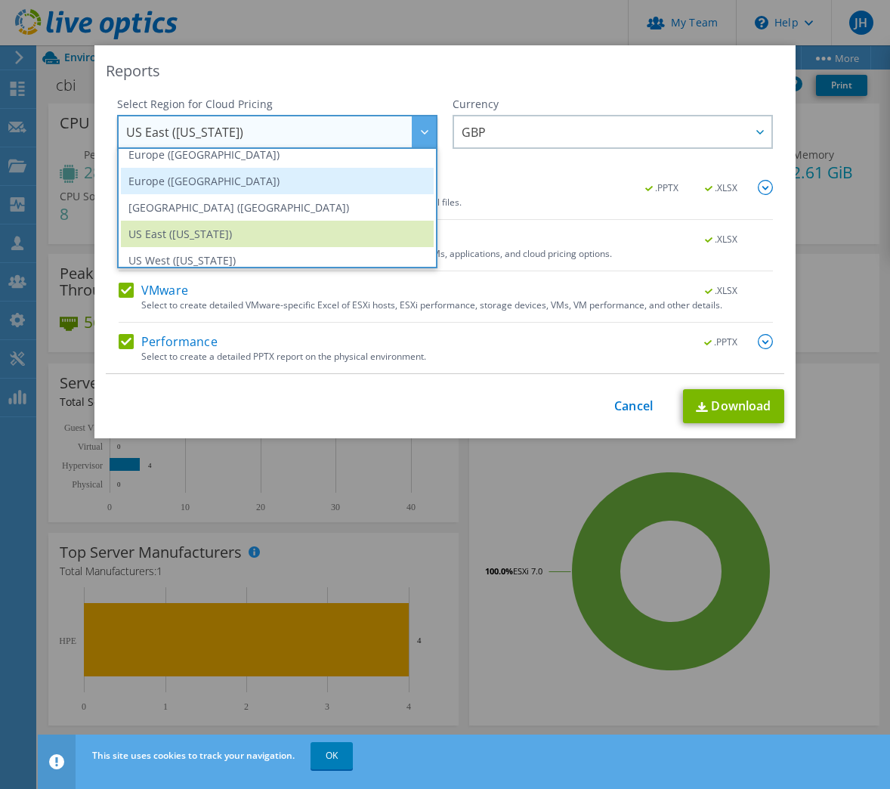
click at [227, 183] on li "Europe ([GEOGRAPHIC_DATA])" at bounding box center [277, 181] width 313 height 26
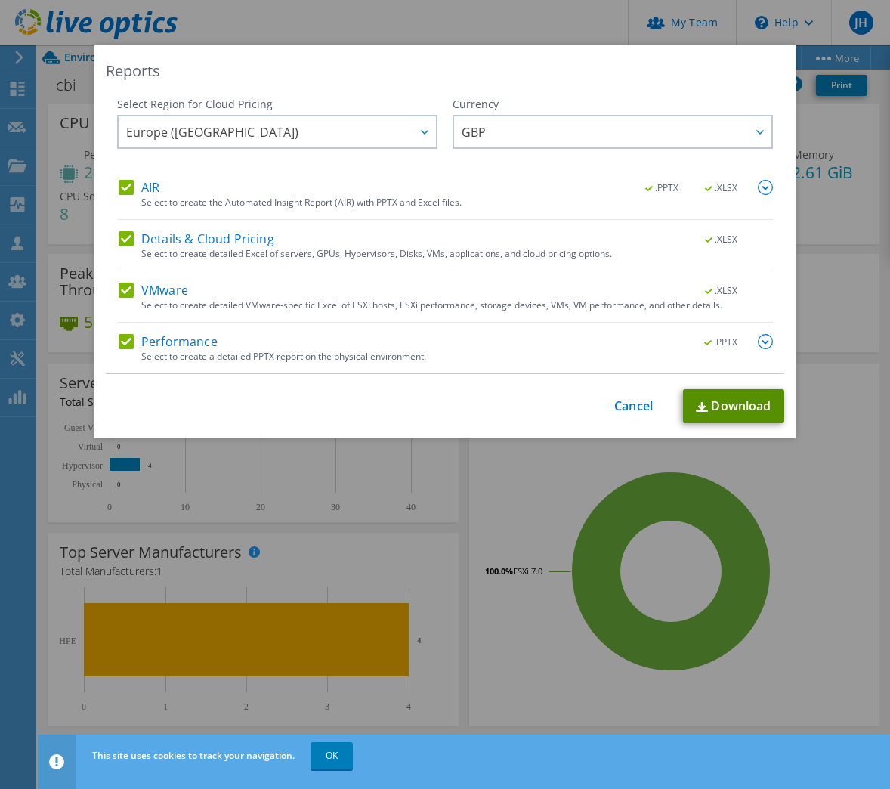
click at [712, 397] on link "Download" at bounding box center [733, 406] width 101 height 34
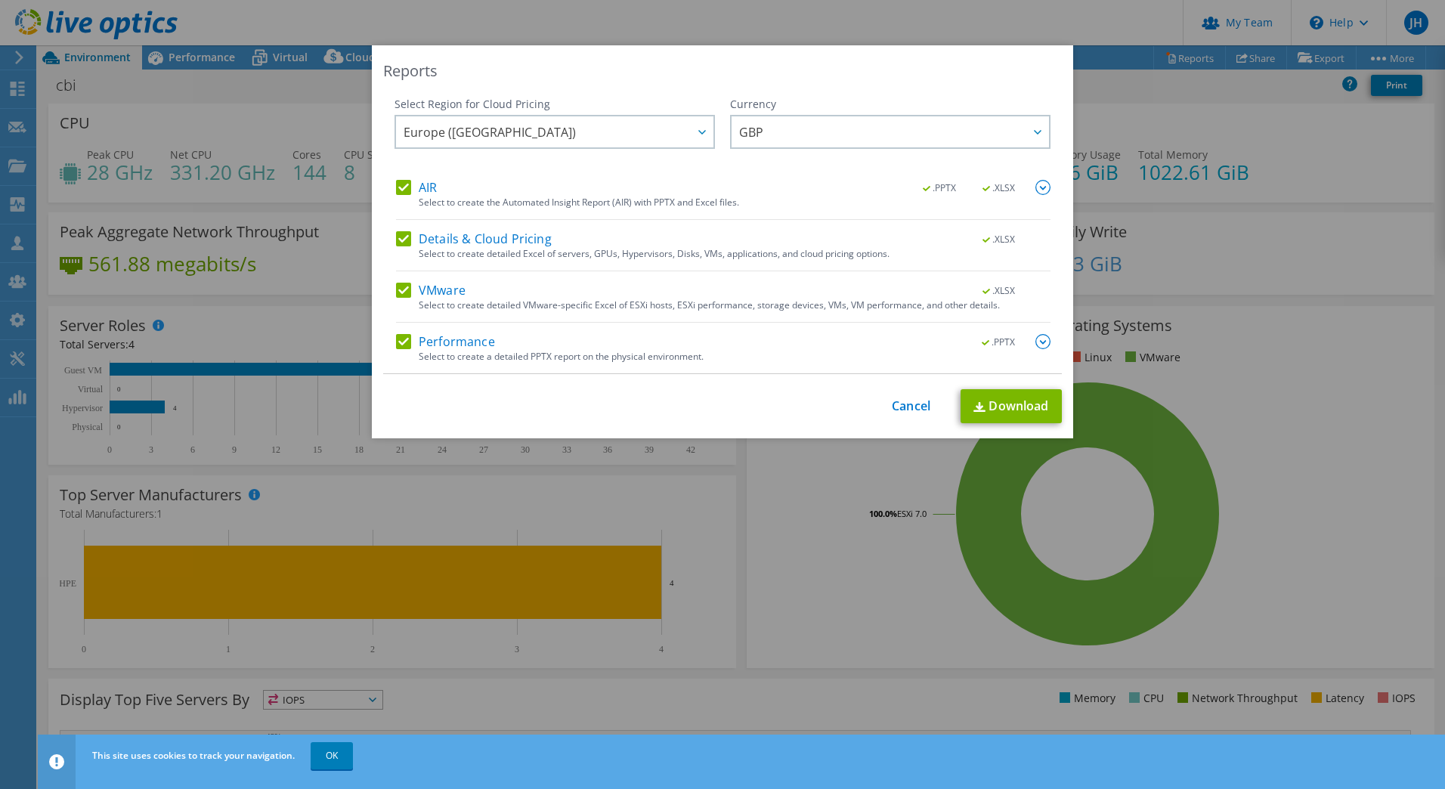
click at [326, 758] on div "Reports Select Region for Cloud Pricing Asia Pacific ([GEOGRAPHIC_DATA]) [GEOGR…" at bounding box center [722, 394] width 1445 height 789
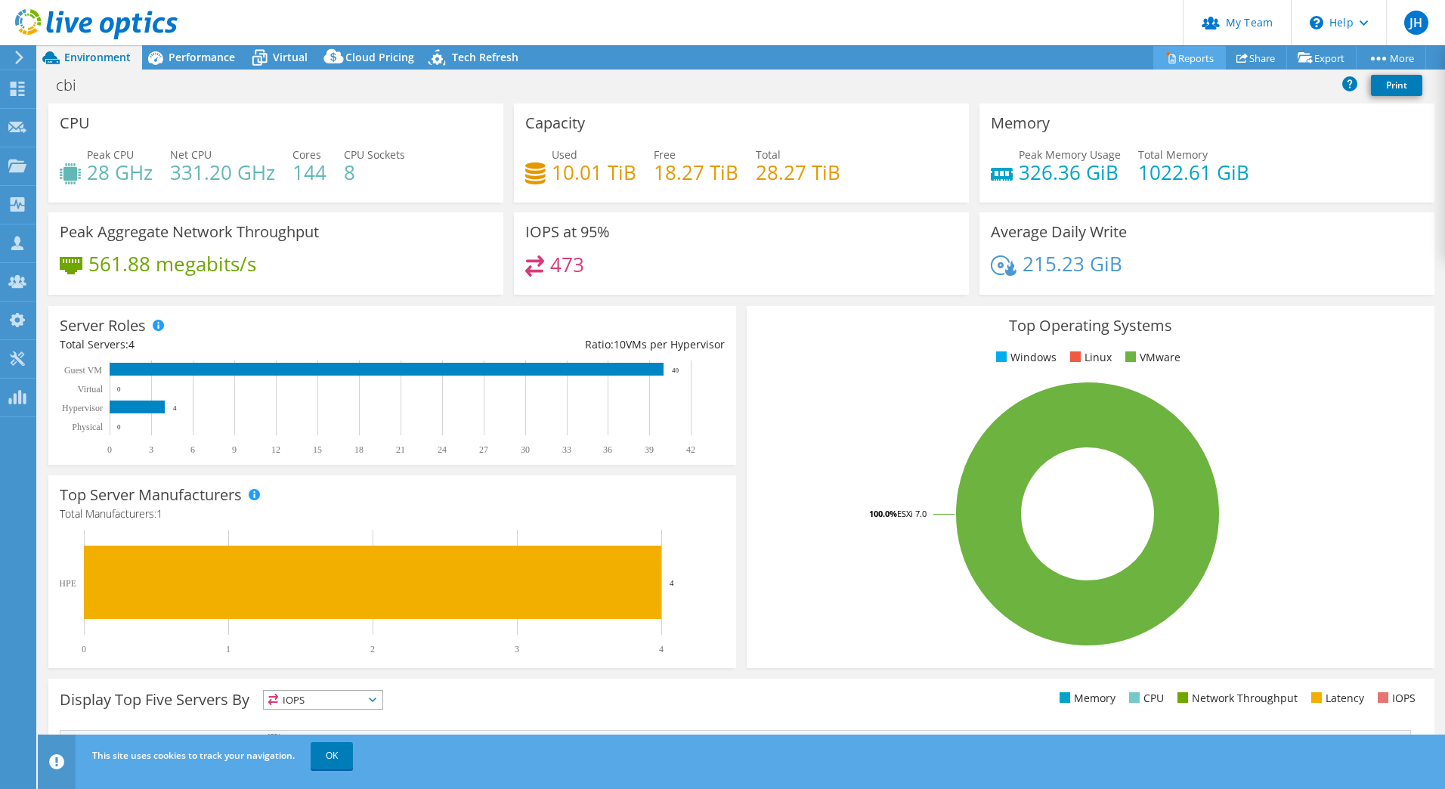
click at [1190, 62] on link "Reports" at bounding box center [1189, 57] width 73 height 23
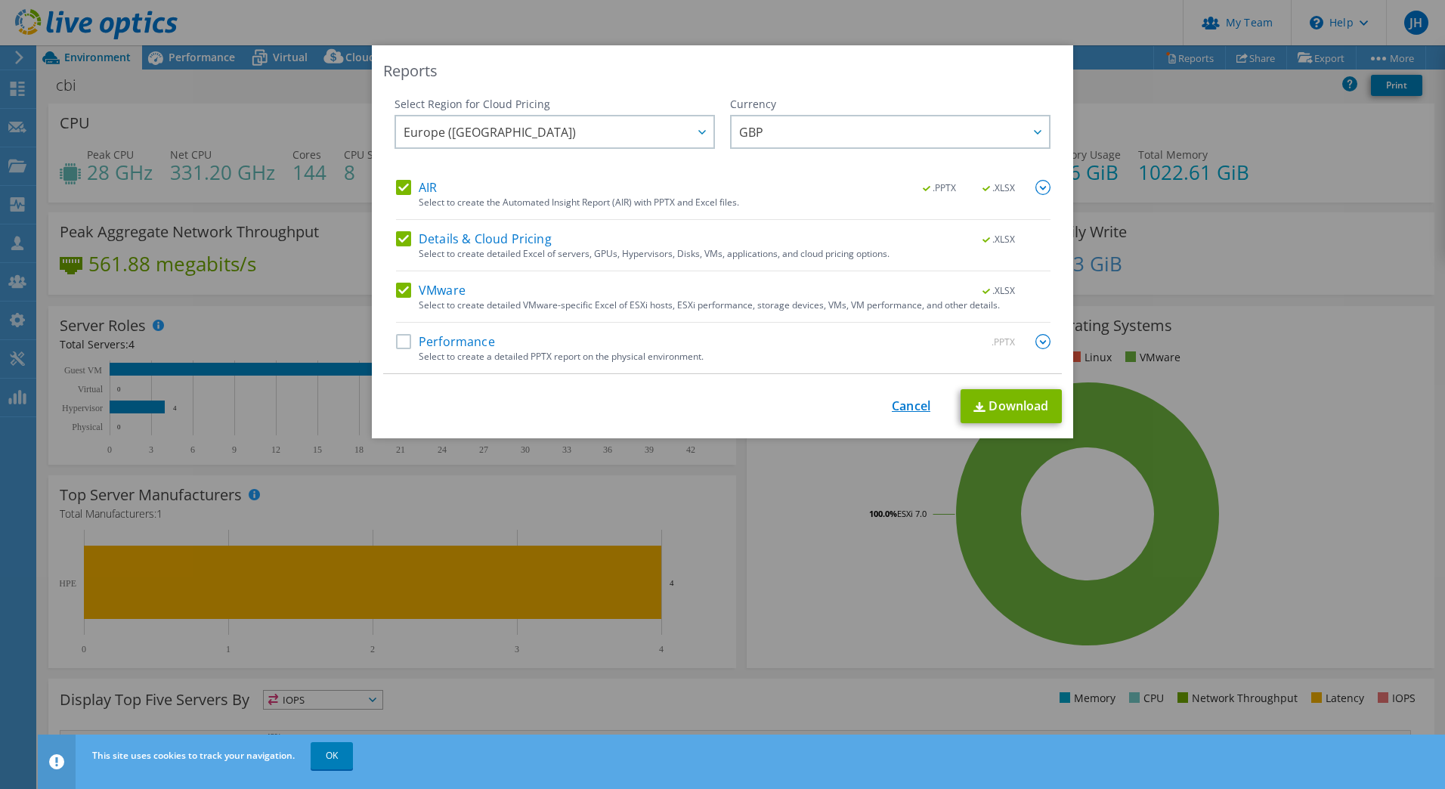
click at [899, 407] on link "Cancel" at bounding box center [911, 406] width 39 height 14
